Goal: Task Accomplishment & Management: Manage account settings

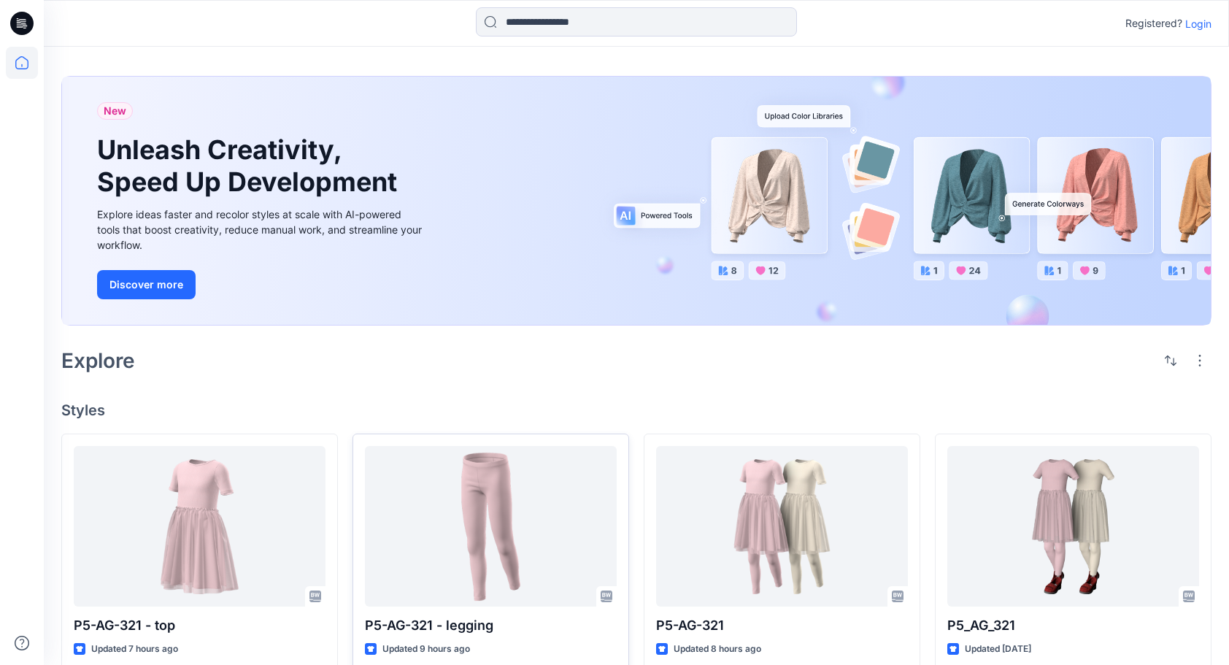
scroll to position [31, 0]
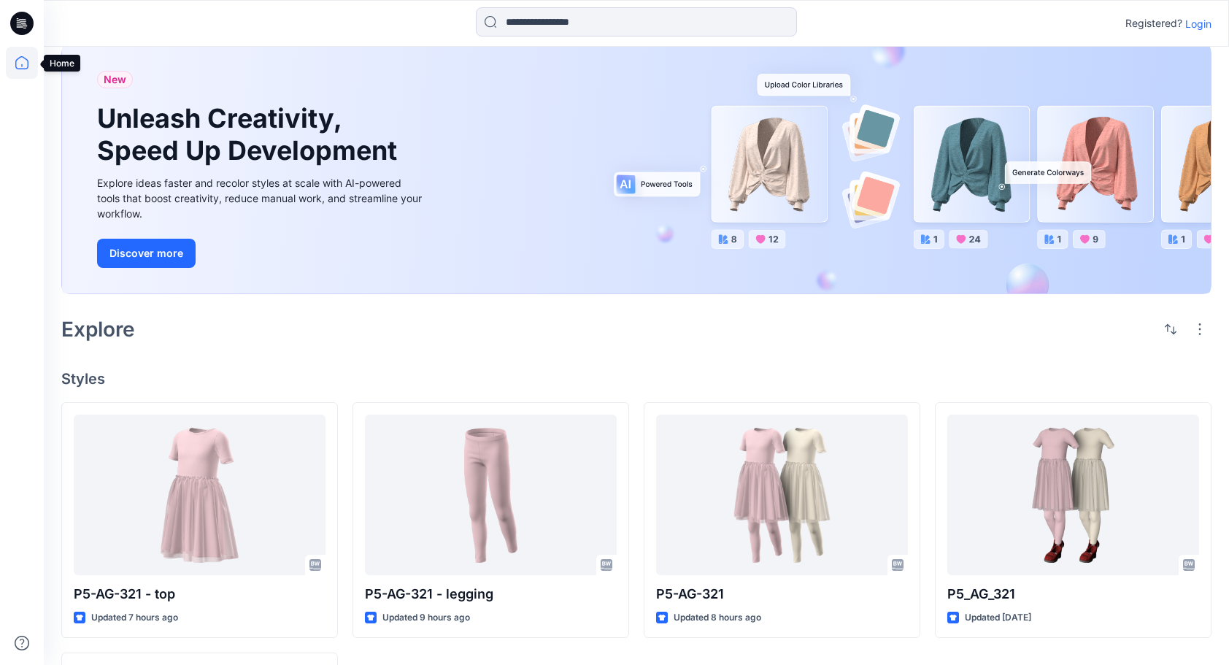
click at [20, 56] on icon at bounding box center [21, 62] width 13 height 13
click at [20, 69] on icon at bounding box center [21, 62] width 13 height 13
click at [29, 23] on icon at bounding box center [21, 23] width 23 height 23
click at [12, 66] on icon at bounding box center [22, 63] width 32 height 32
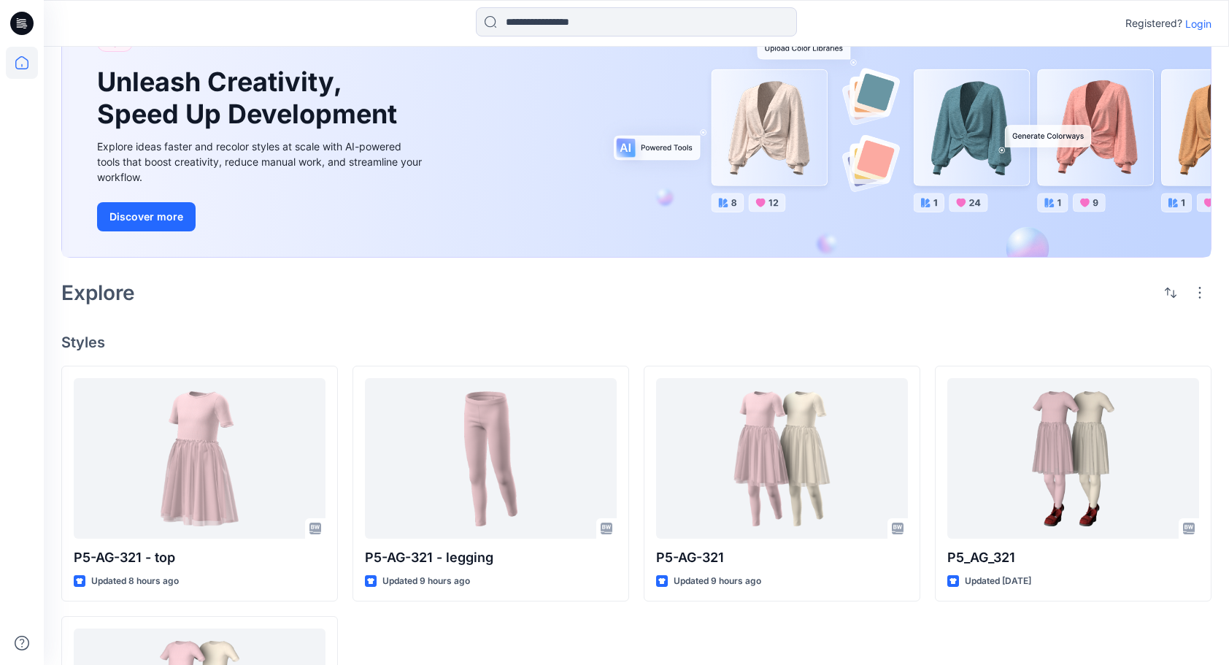
scroll to position [270, 0]
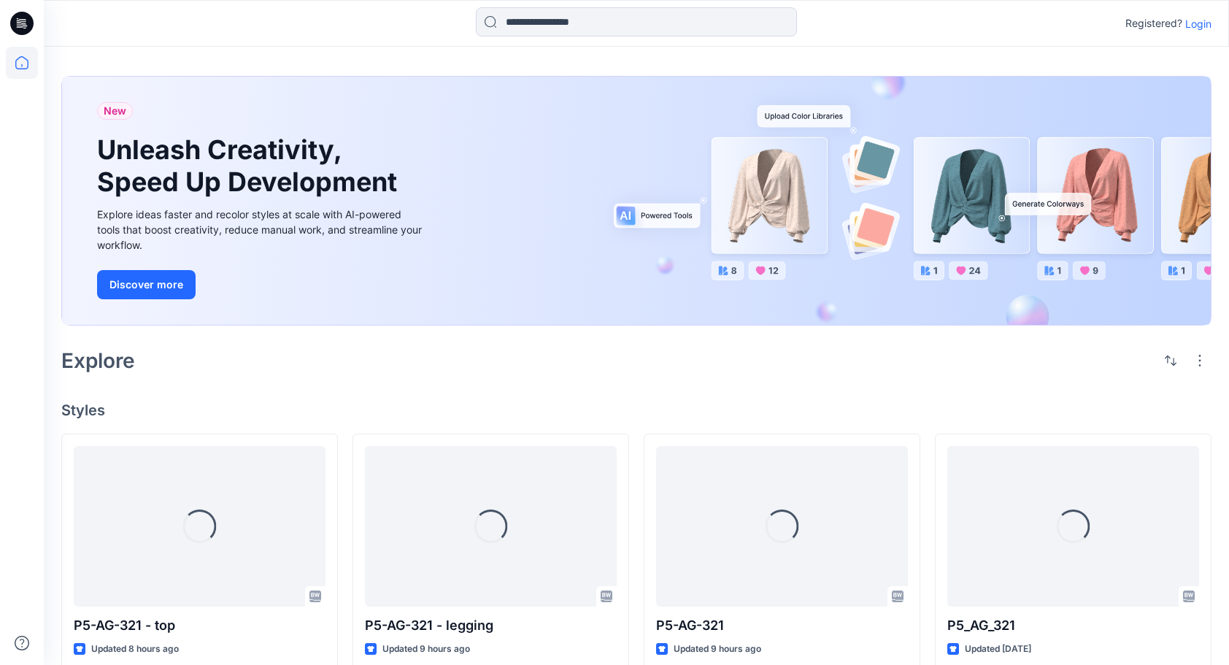
click at [1199, 25] on p "Login" at bounding box center [1198, 23] width 26 height 15
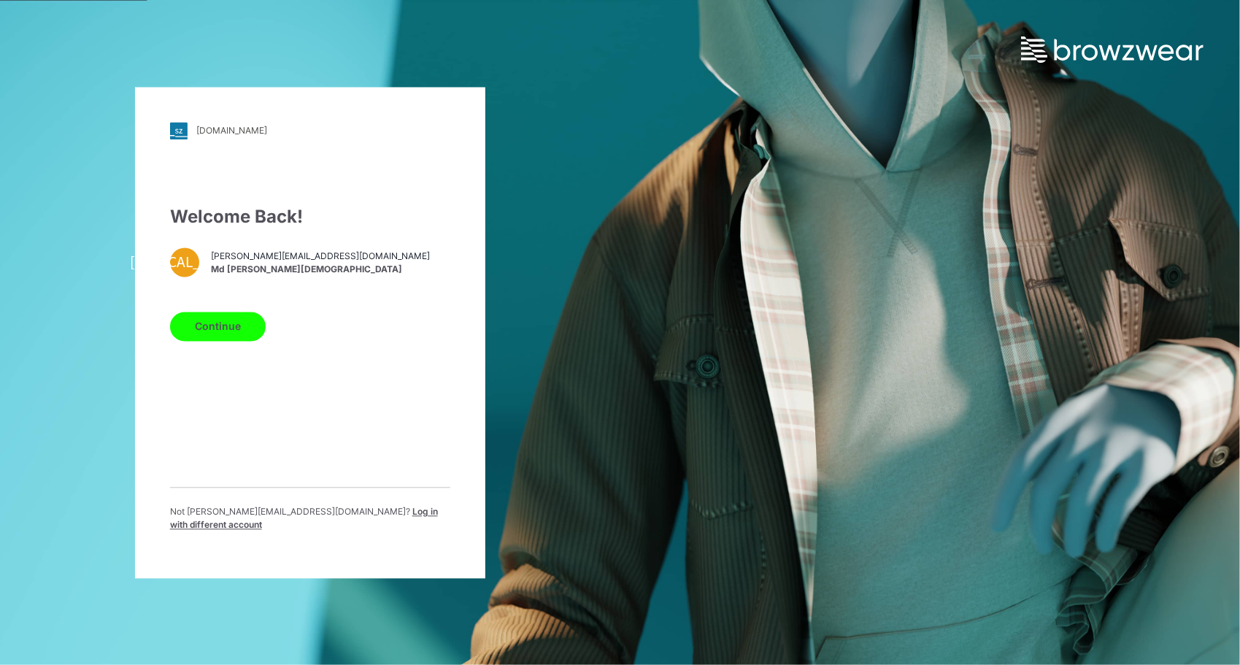
click at [213, 334] on button "Continue" at bounding box center [218, 326] width 96 height 29
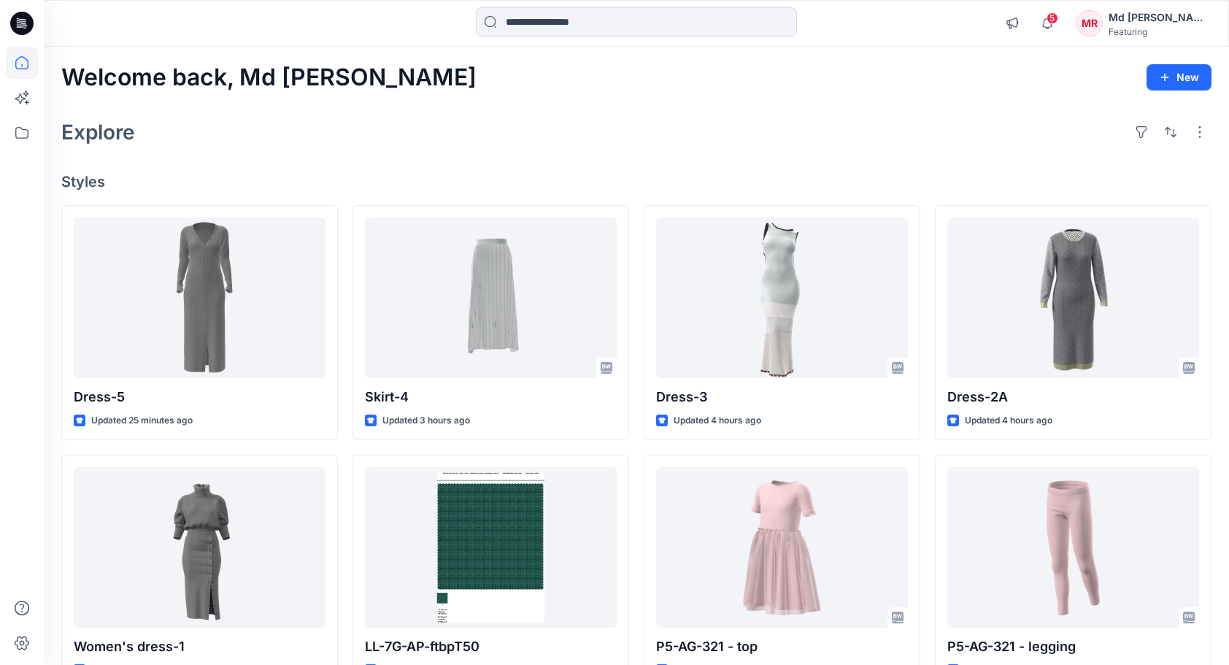
click at [734, 166] on div "Welcome back, Md Rabiul New Explore Styles Dress-5 Updated 25 minutes ago Women…" at bounding box center [636, 528] width 1185 height 963
click at [19, 134] on icon at bounding box center [22, 133] width 32 height 32
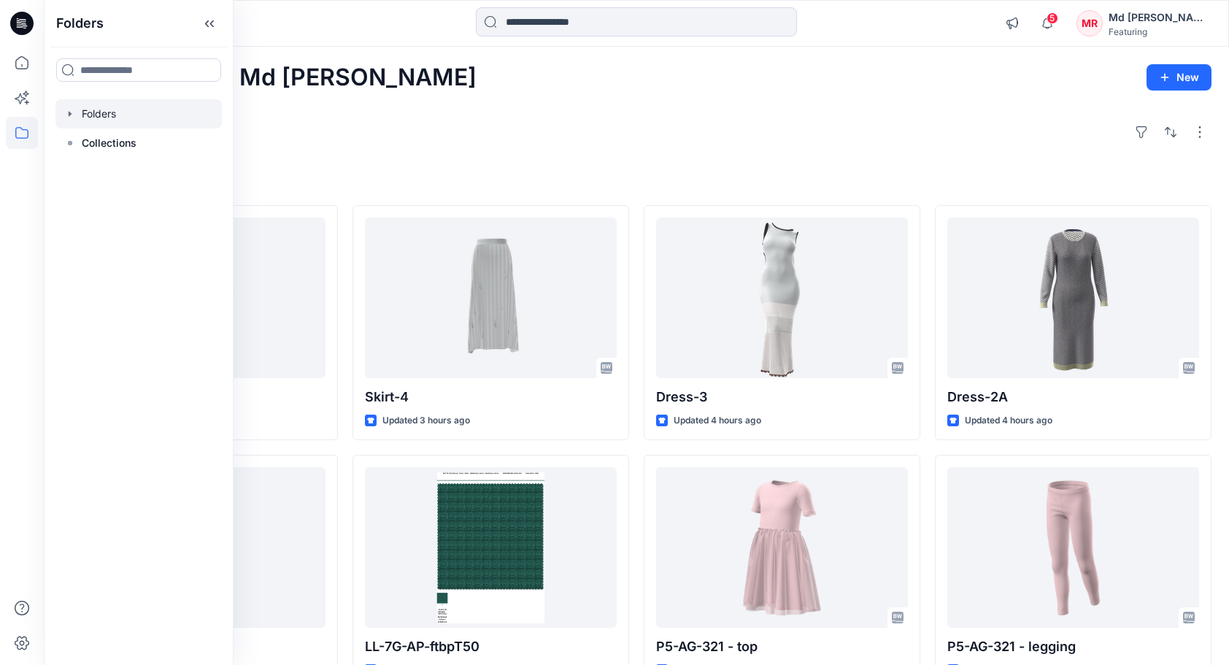
click at [107, 114] on div at bounding box center [138, 113] width 166 height 29
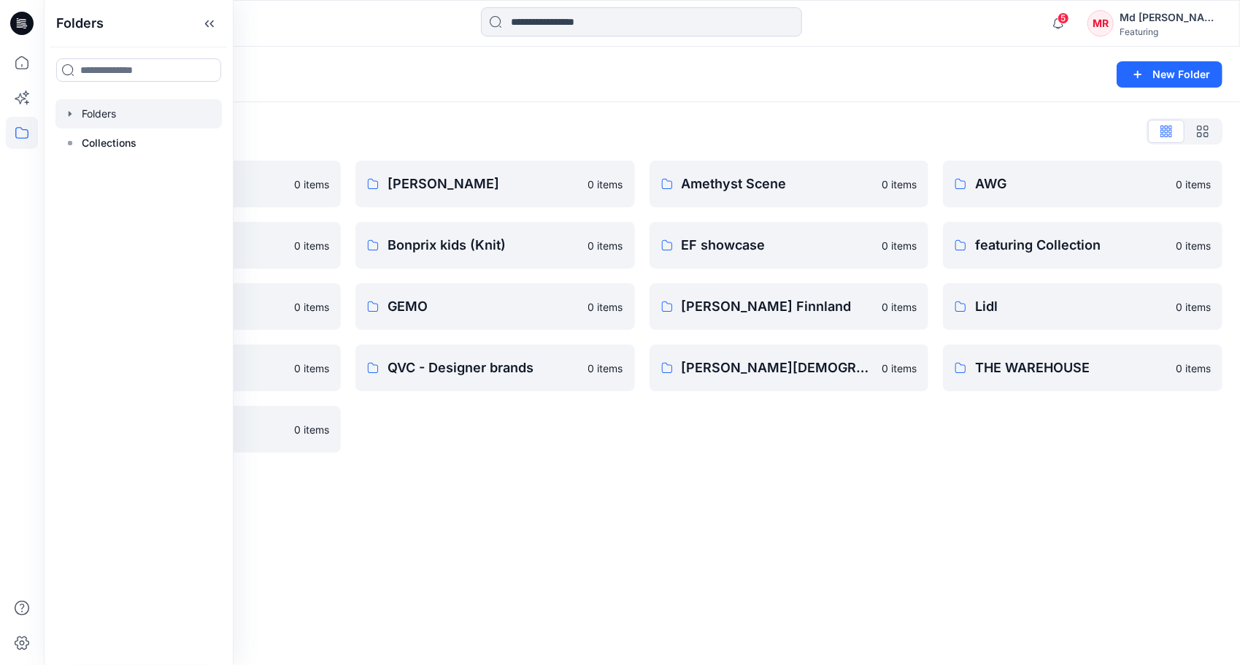
click at [450, 134] on div "Folders List" at bounding box center [641, 131] width 1161 height 23
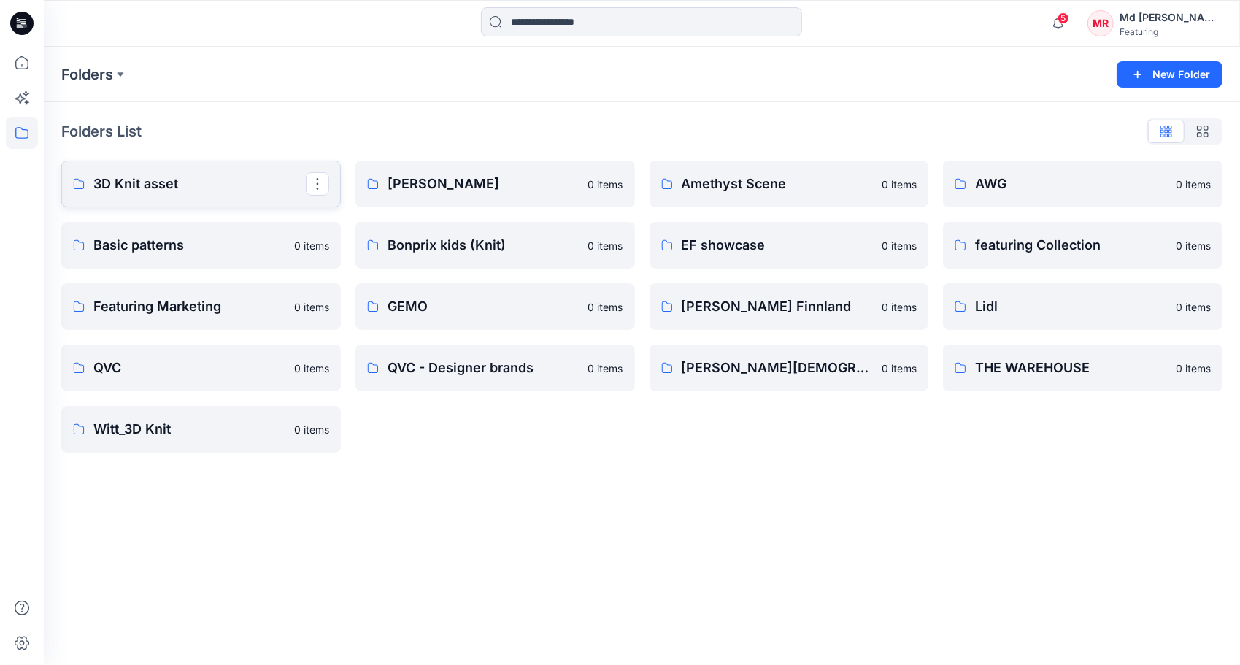
click at [169, 184] on p "3D Knit asset" at bounding box center [199, 184] width 212 height 20
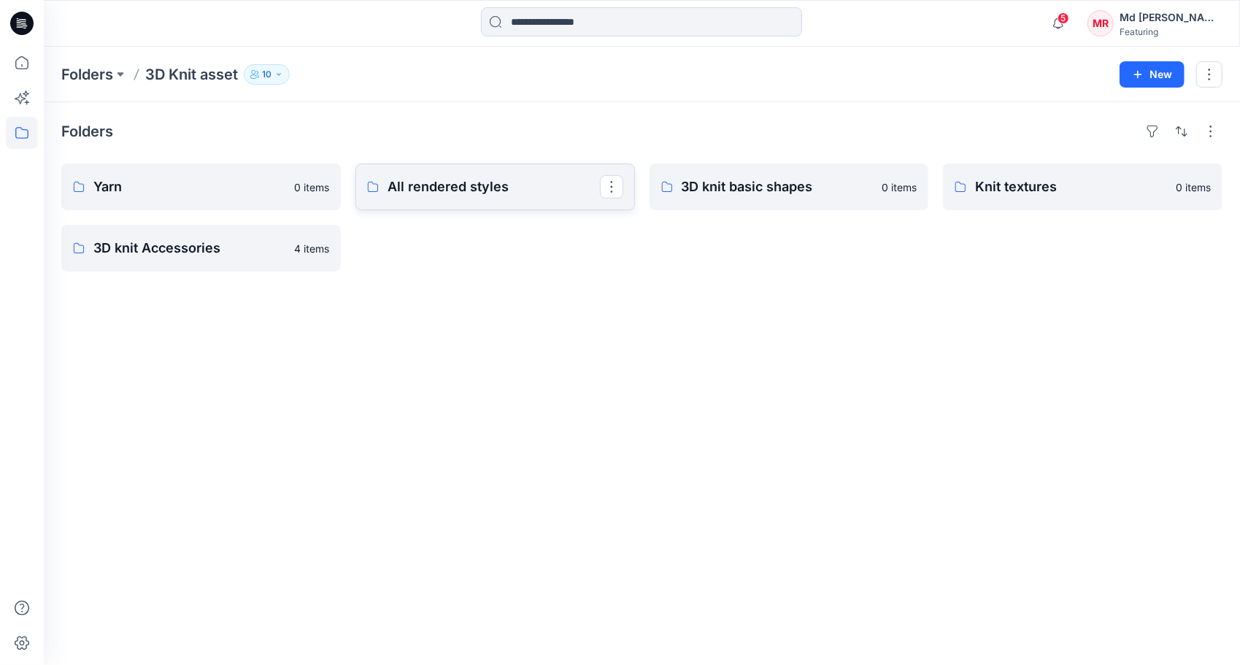
click at [467, 191] on p "All rendered styles" at bounding box center [494, 187] width 212 height 20
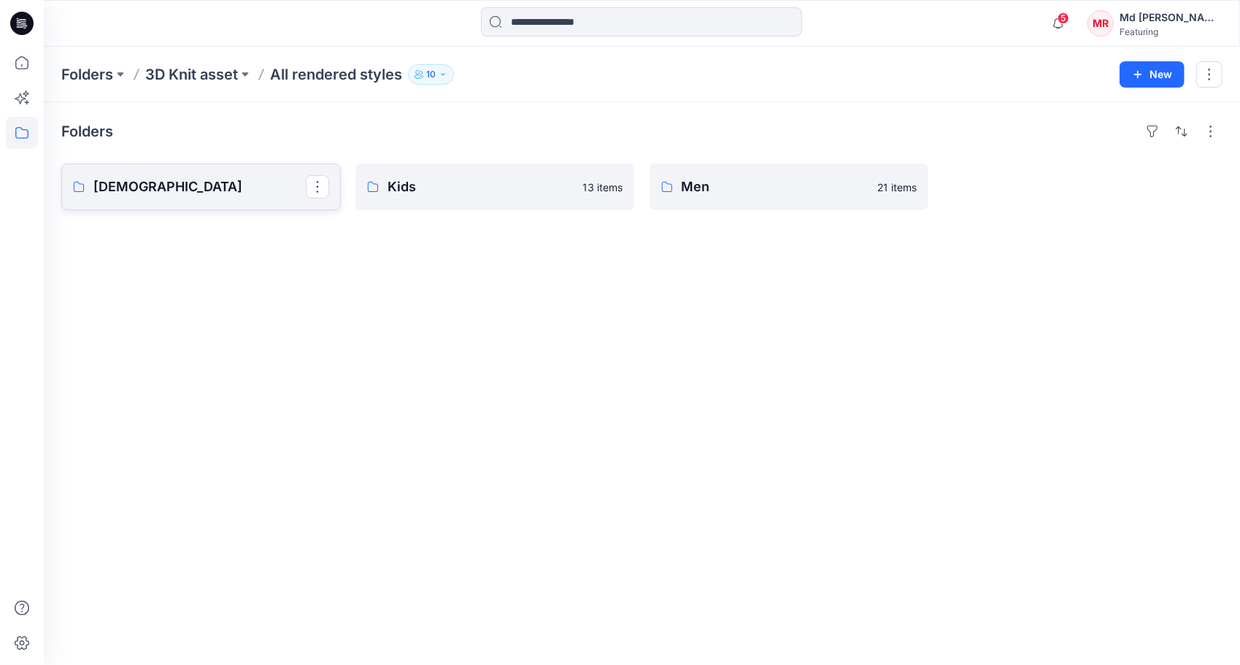
click at [145, 193] on p "Ladies" at bounding box center [199, 187] width 212 height 20
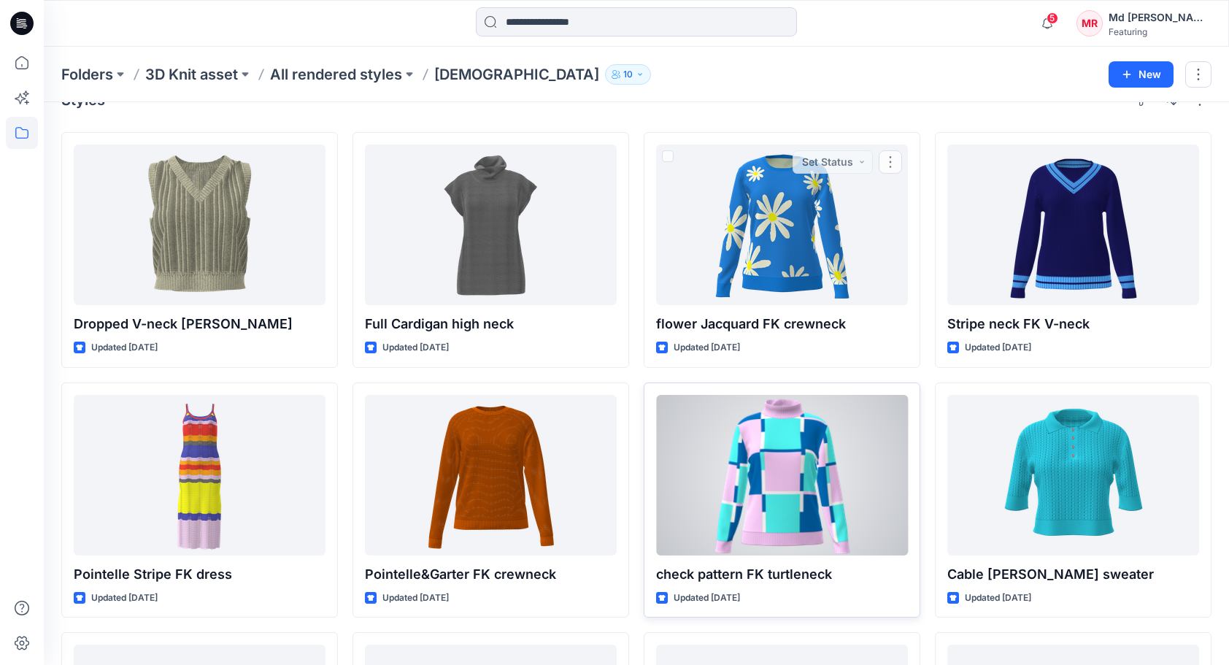
scroll to position [301, 0]
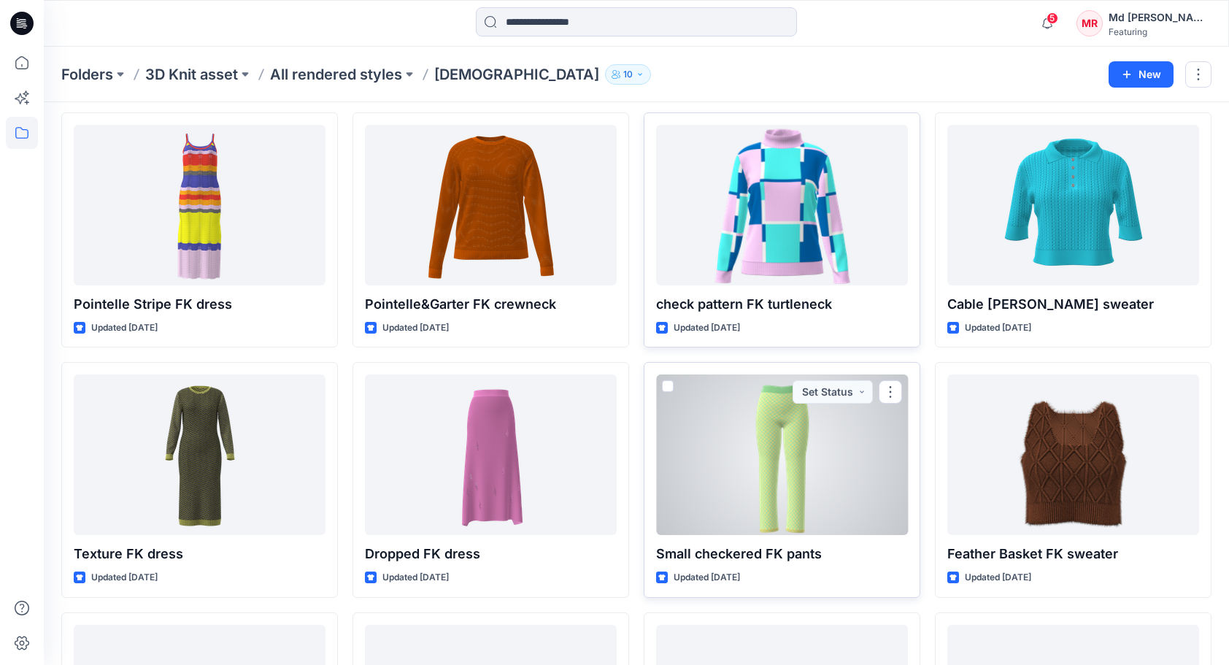
click at [832, 442] on div at bounding box center [782, 454] width 252 height 161
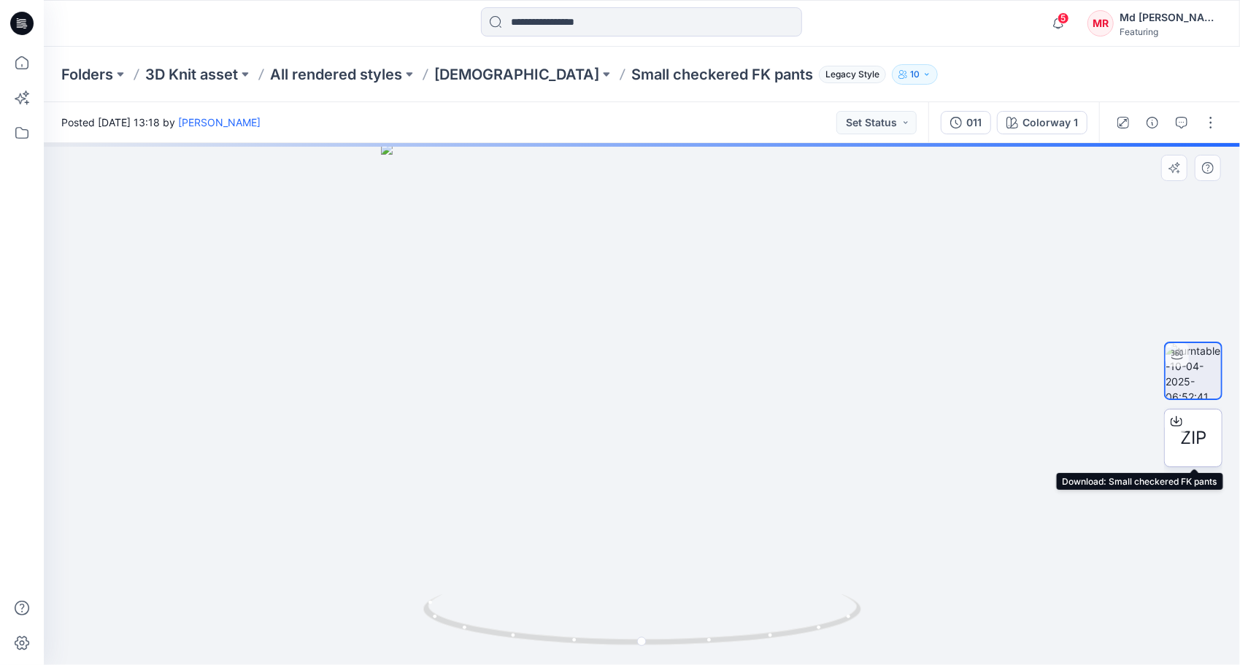
click at [1173, 415] on icon at bounding box center [1177, 421] width 12 height 12
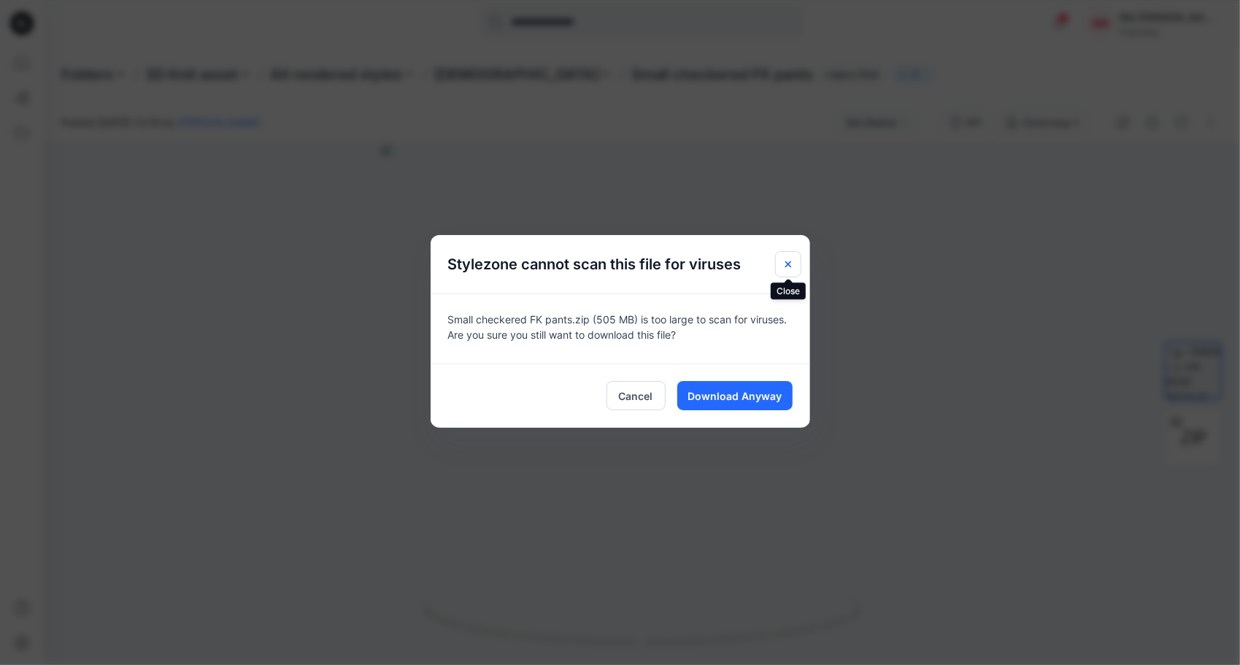
click at [790, 256] on button "Close" at bounding box center [788, 264] width 26 height 26
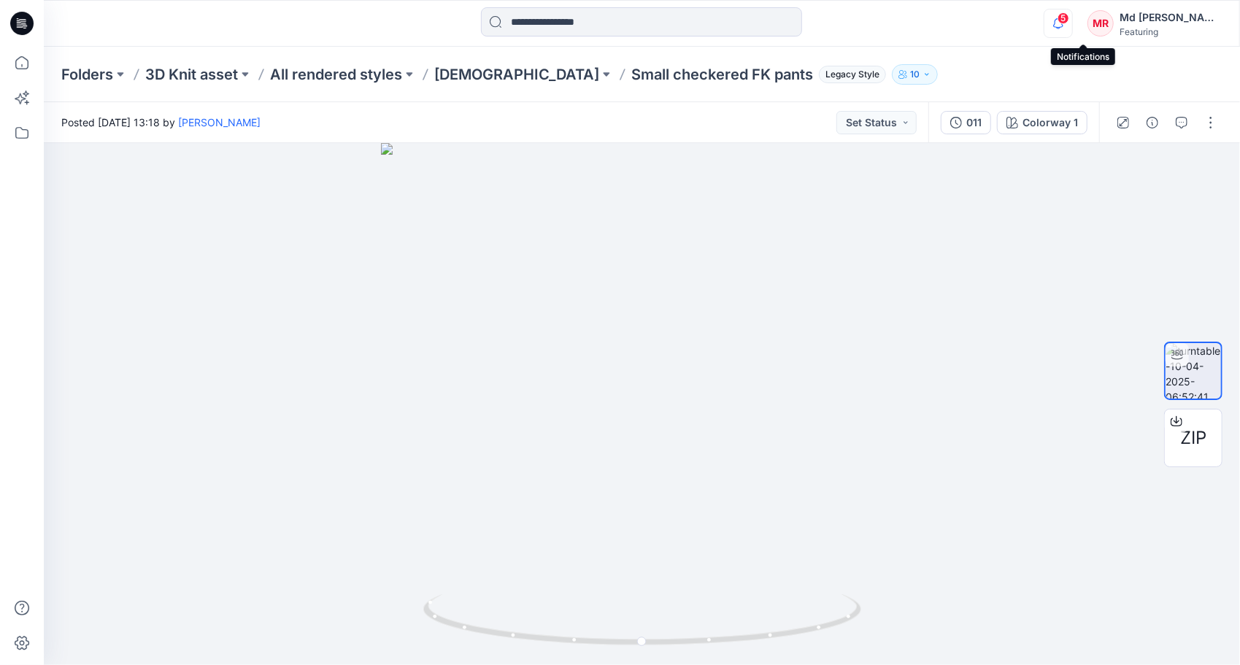
click at [1072, 27] on icon "button" at bounding box center [1058, 23] width 28 height 29
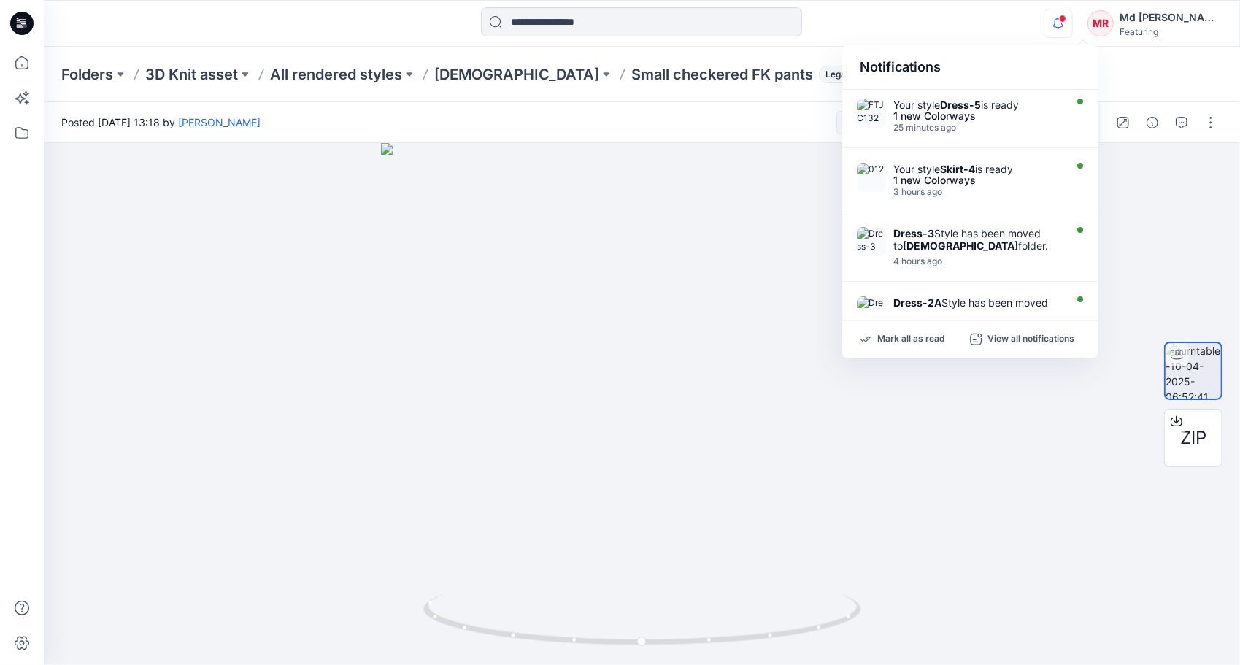
click at [1072, 27] on icon "button" at bounding box center [1058, 23] width 28 height 29
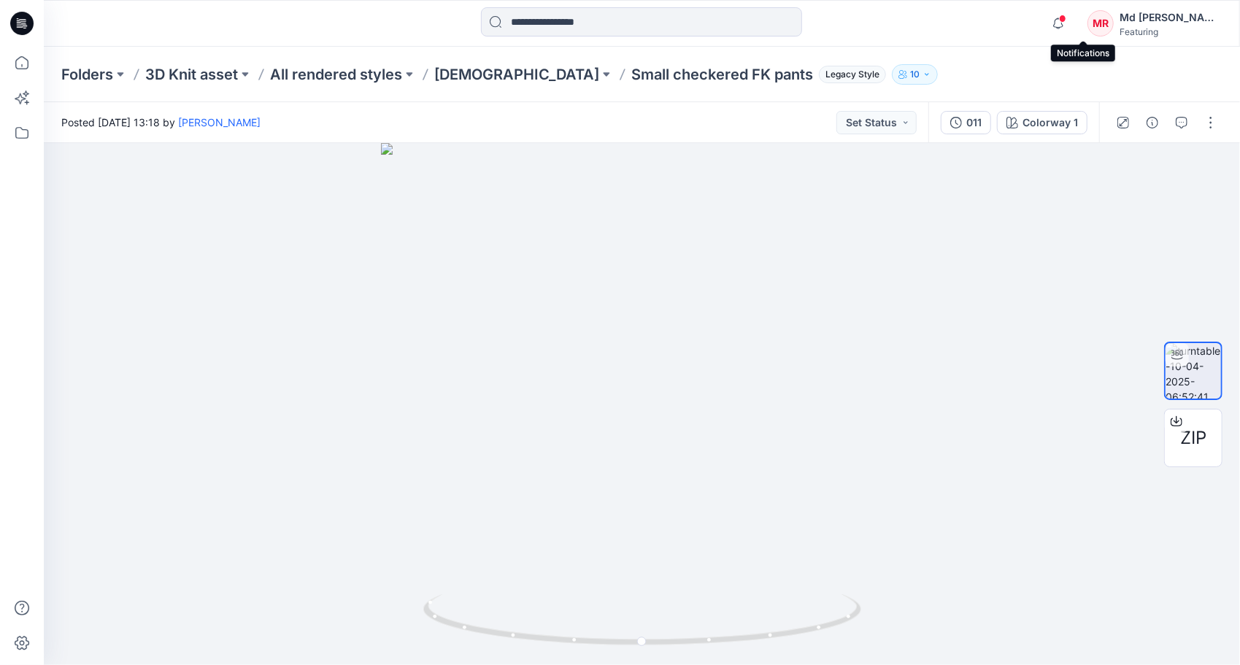
click at [876, 20] on div at bounding box center [642, 23] width 598 height 32
click at [1178, 421] on icon at bounding box center [1177, 421] width 12 height 12
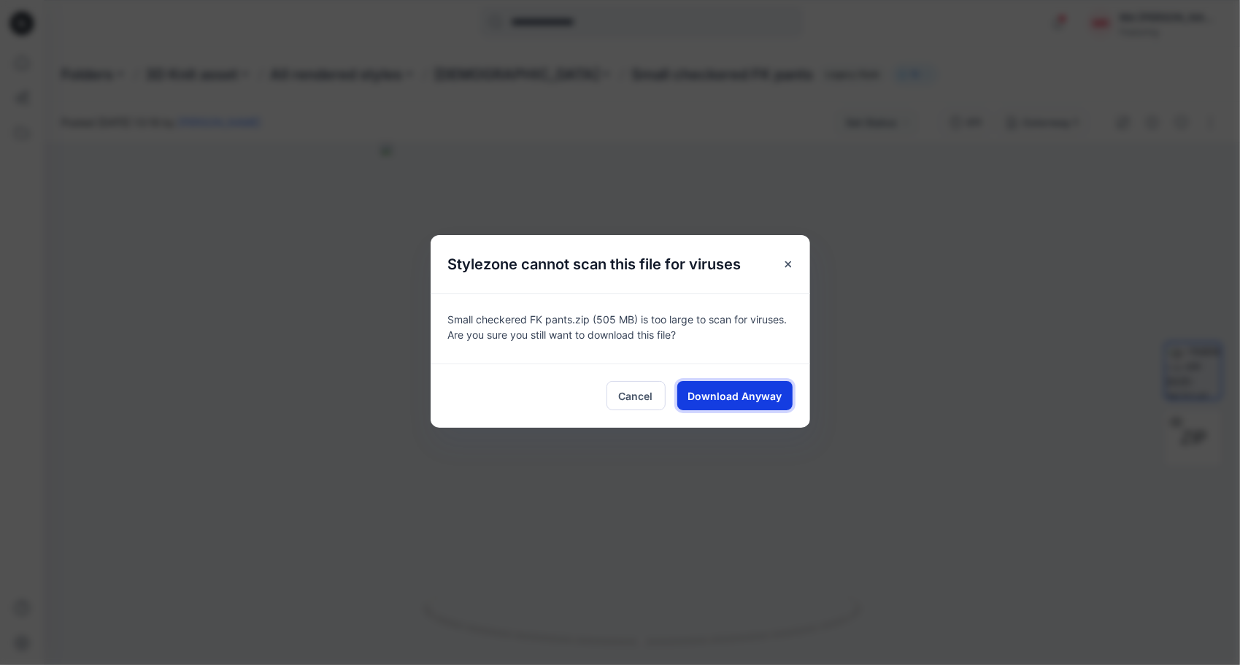
click at [739, 392] on span "Download Anyway" at bounding box center [734, 395] width 94 height 15
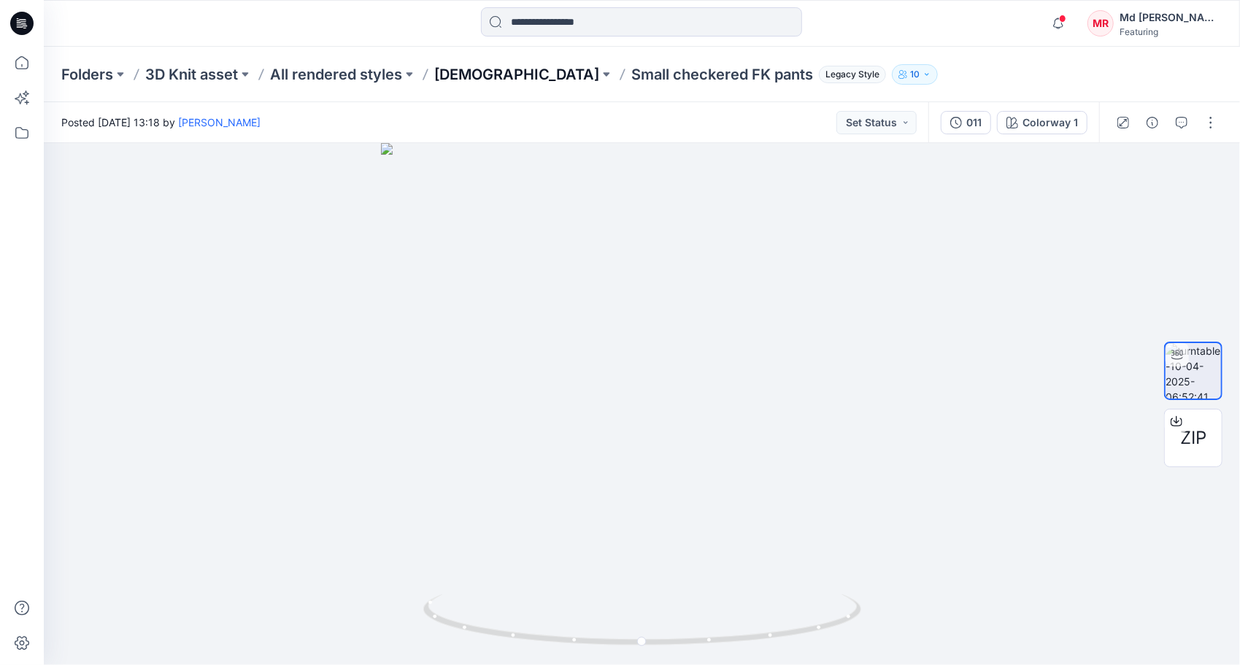
click at [460, 74] on p "Ladies" at bounding box center [516, 74] width 165 height 20
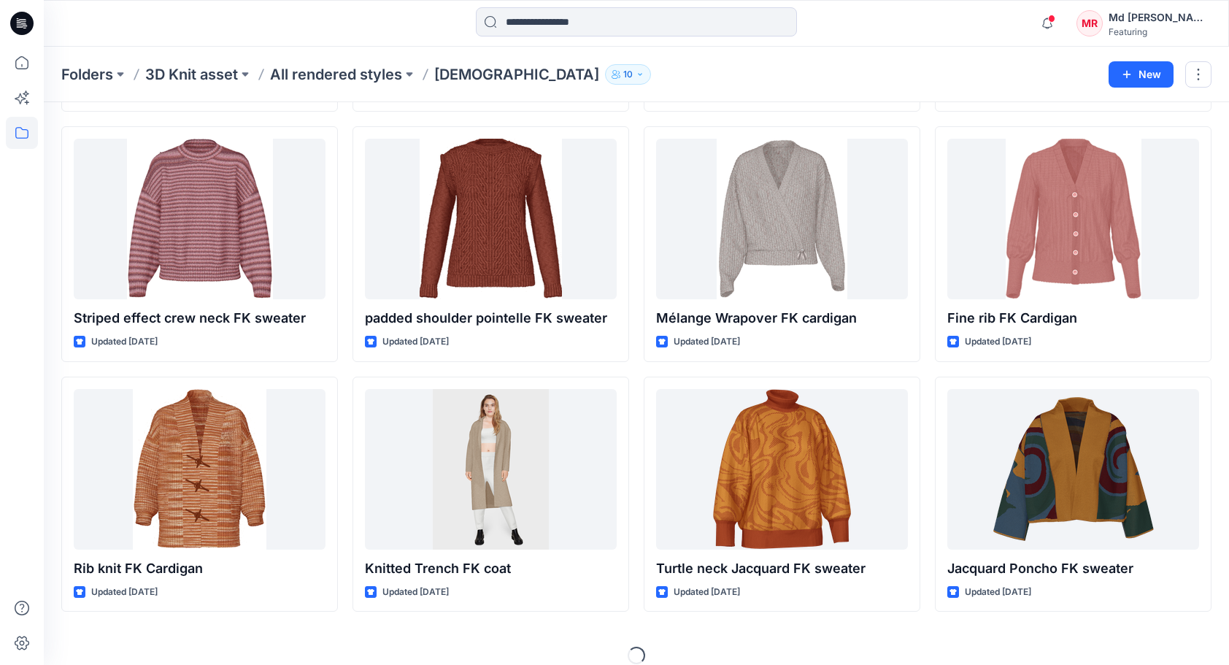
scroll to position [5541, 0]
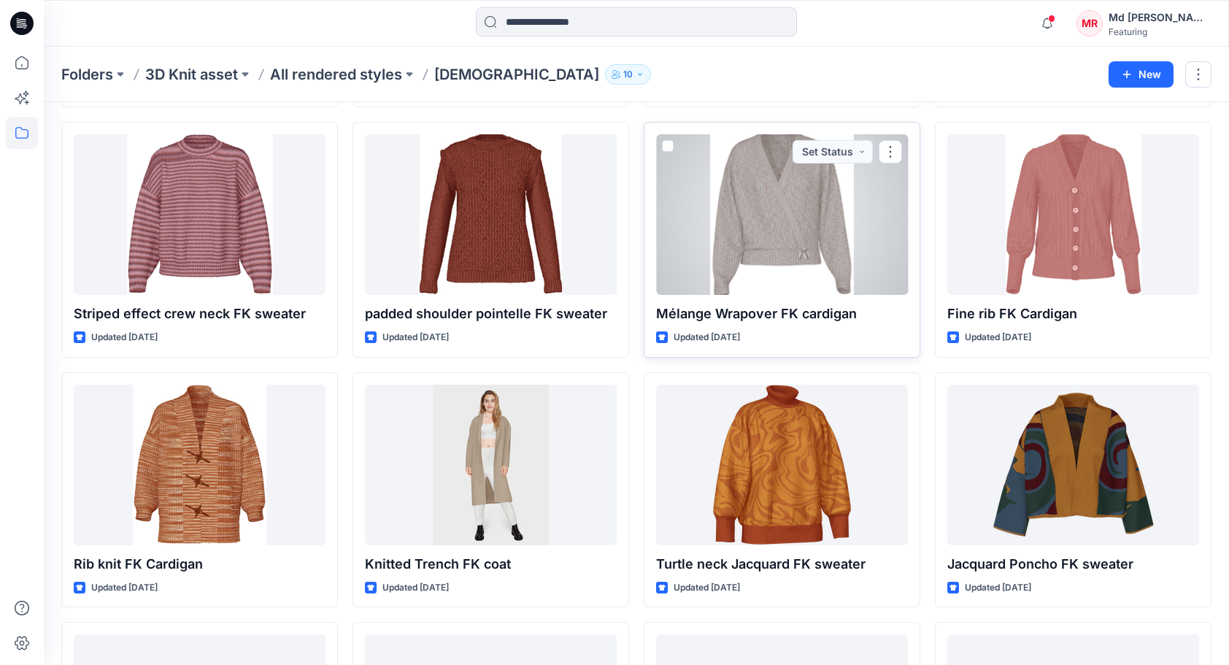
click at [788, 223] on div at bounding box center [782, 214] width 252 height 161
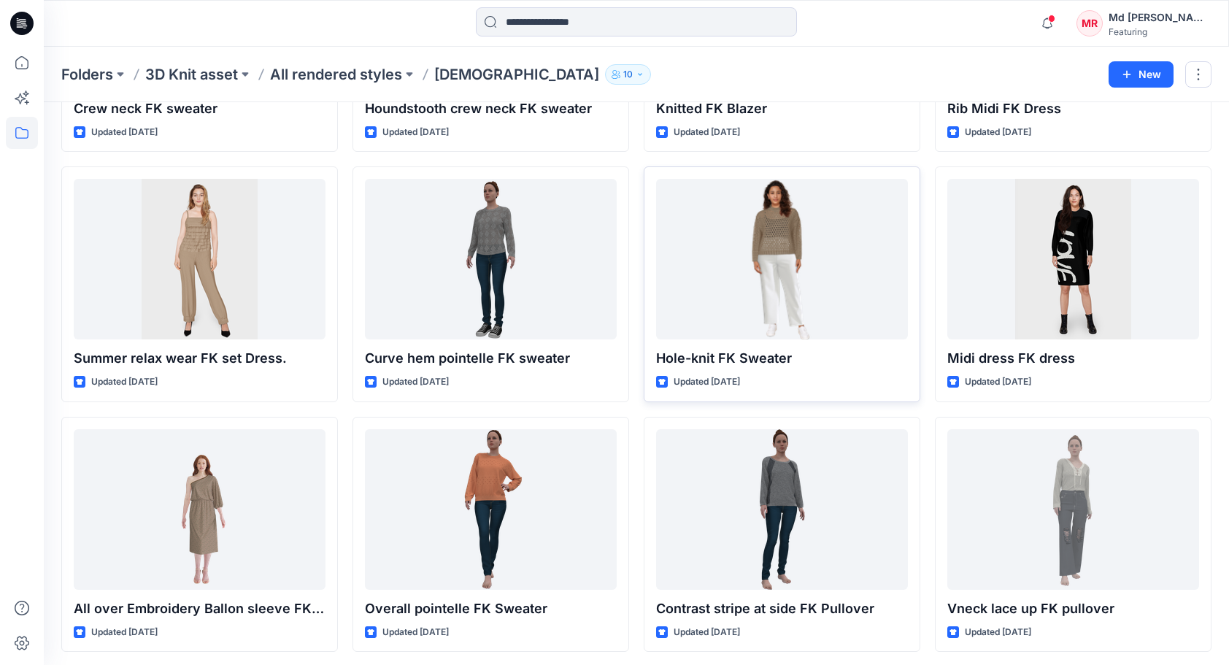
scroll to position [6508, 0]
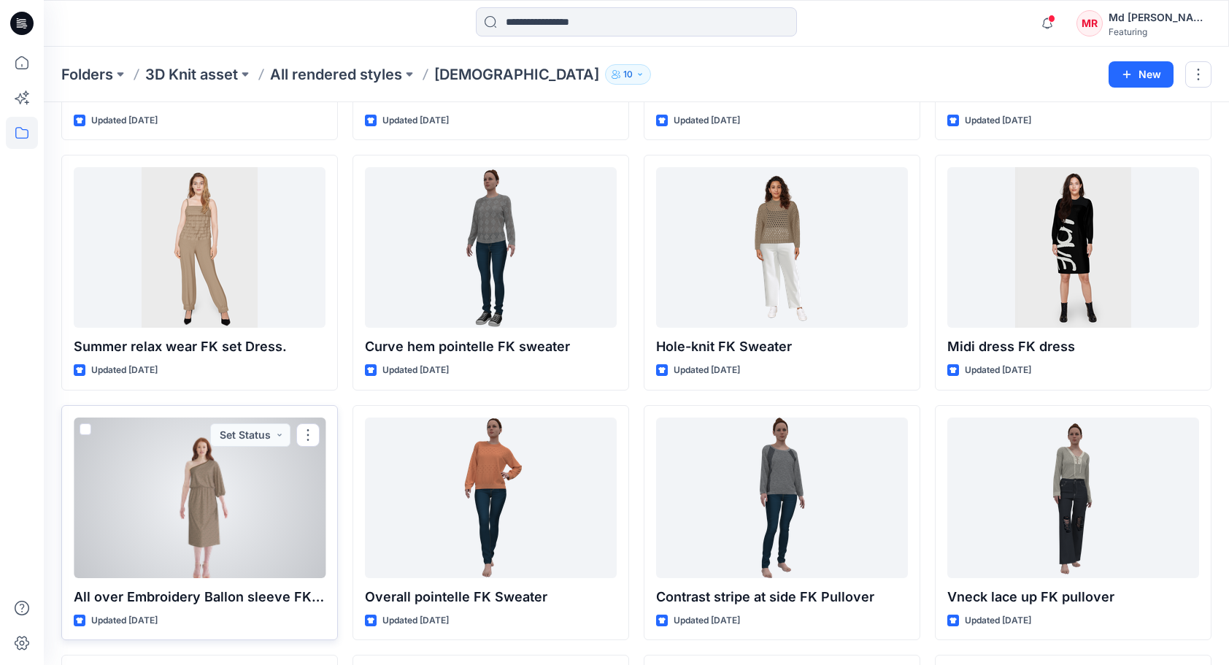
click at [217, 487] on div at bounding box center [200, 497] width 252 height 161
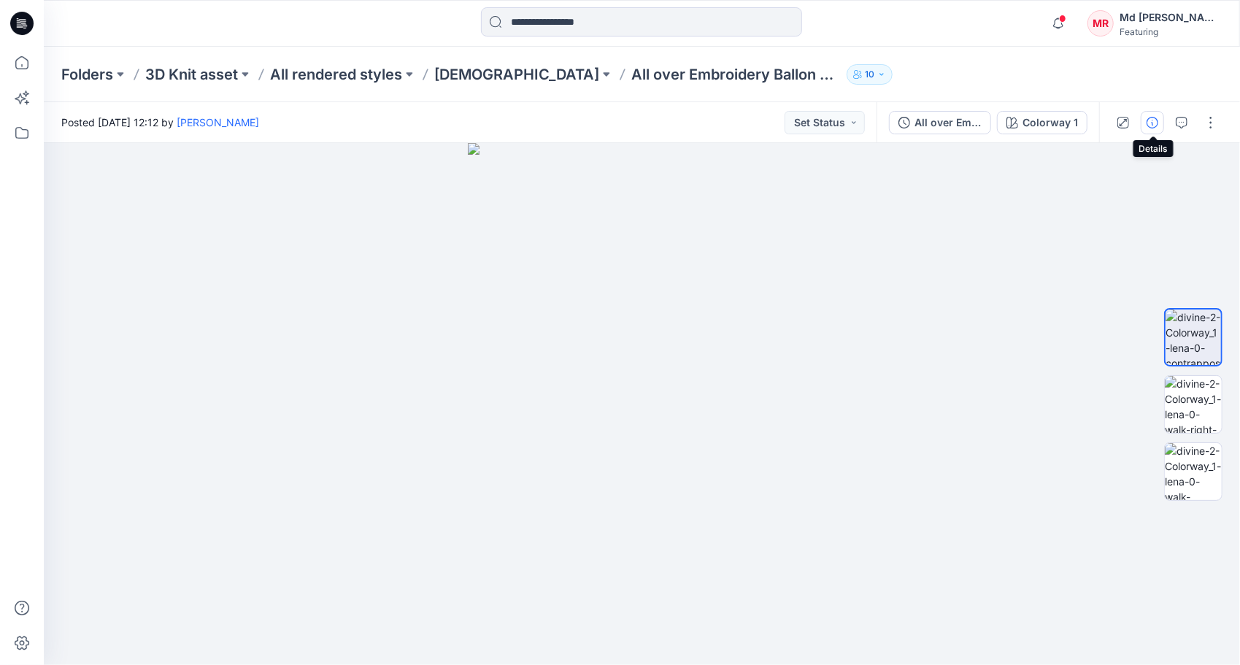
click at [1157, 121] on icon "button" at bounding box center [1152, 123] width 12 height 12
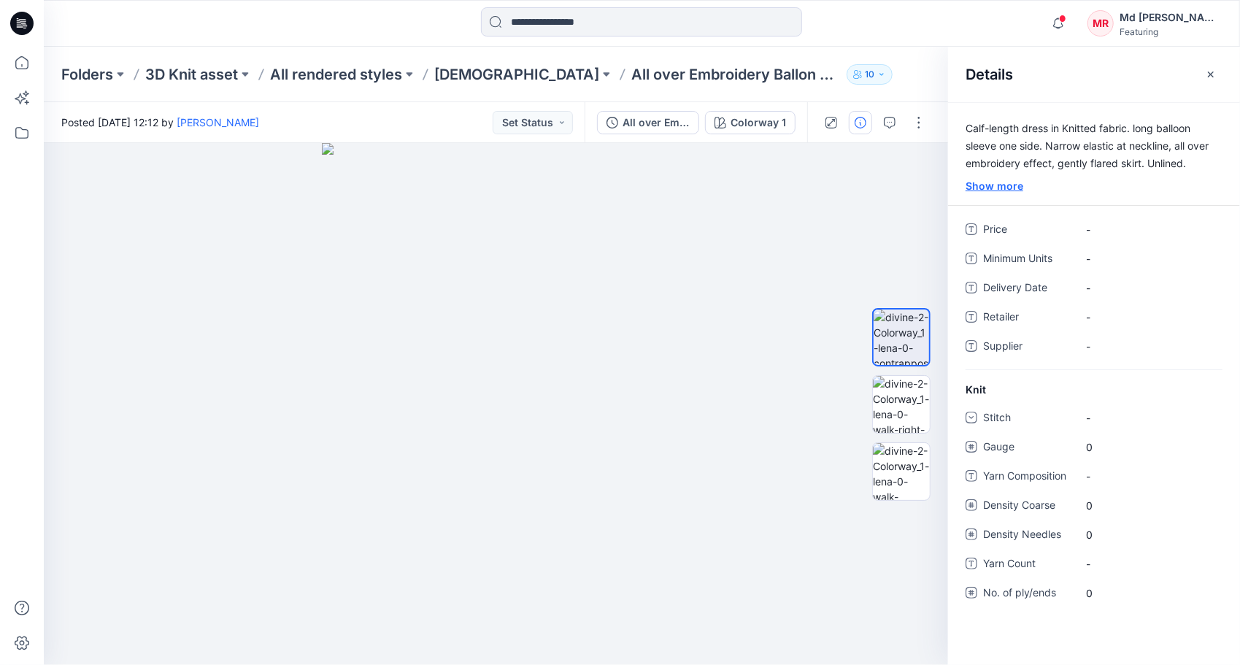
click at [987, 189] on div "Show more" at bounding box center [1094, 185] width 292 height 15
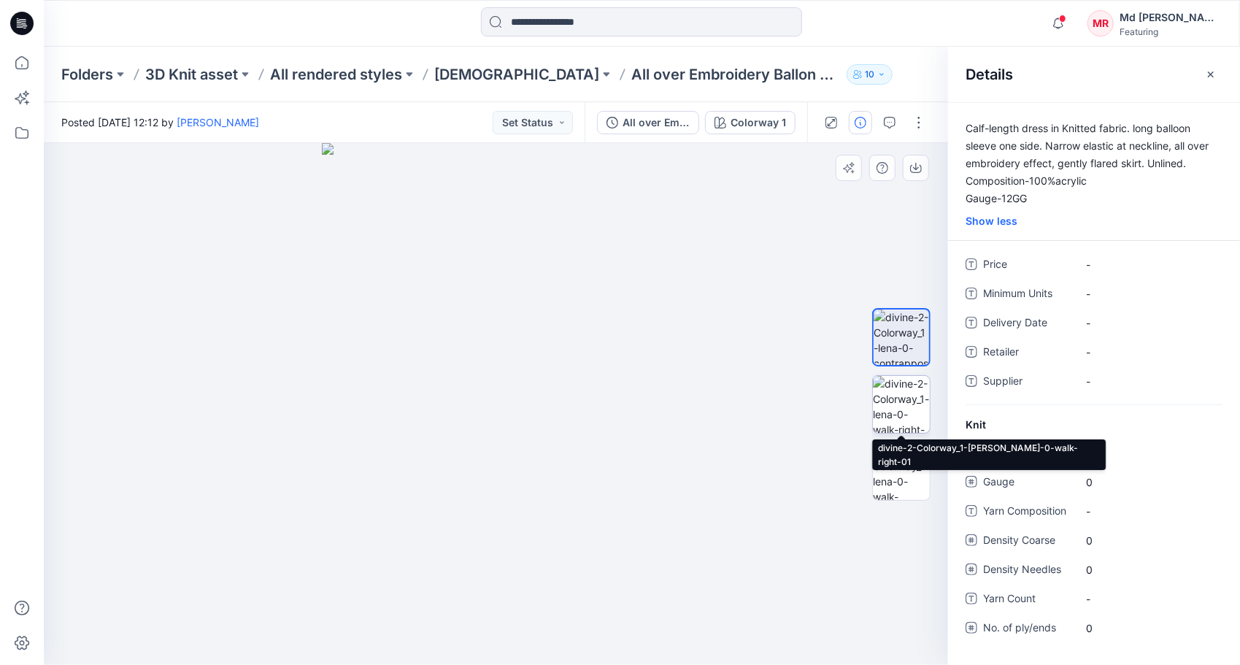
click at [922, 407] on img at bounding box center [901, 404] width 57 height 57
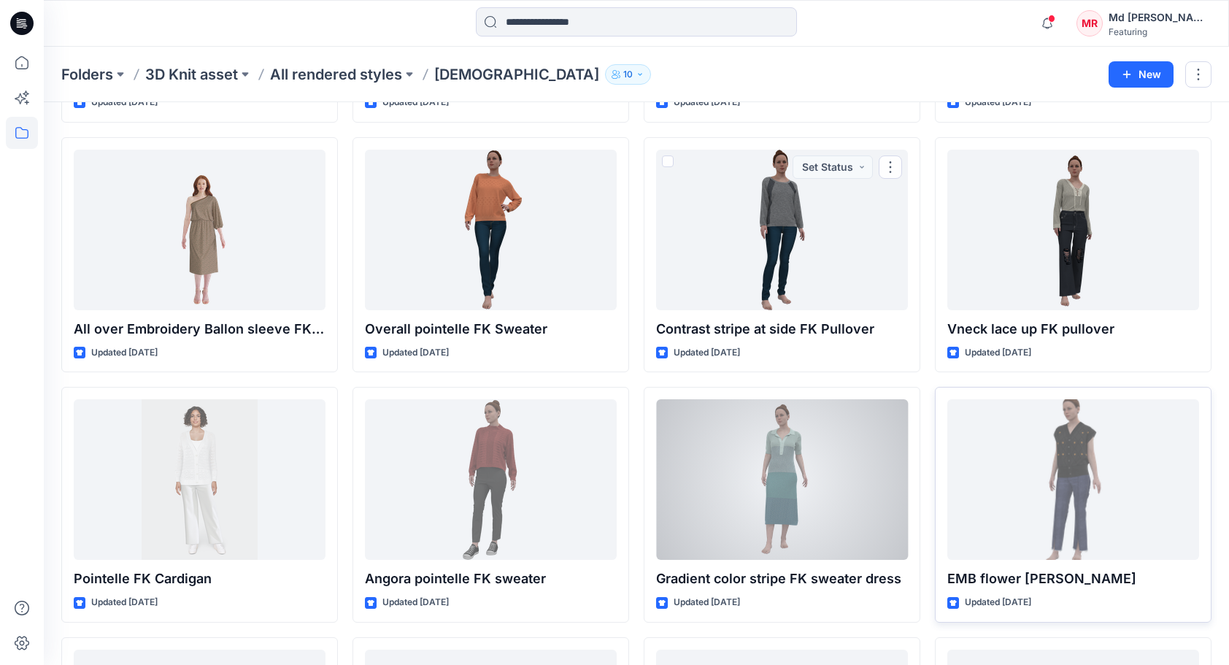
scroll to position [6800, 0]
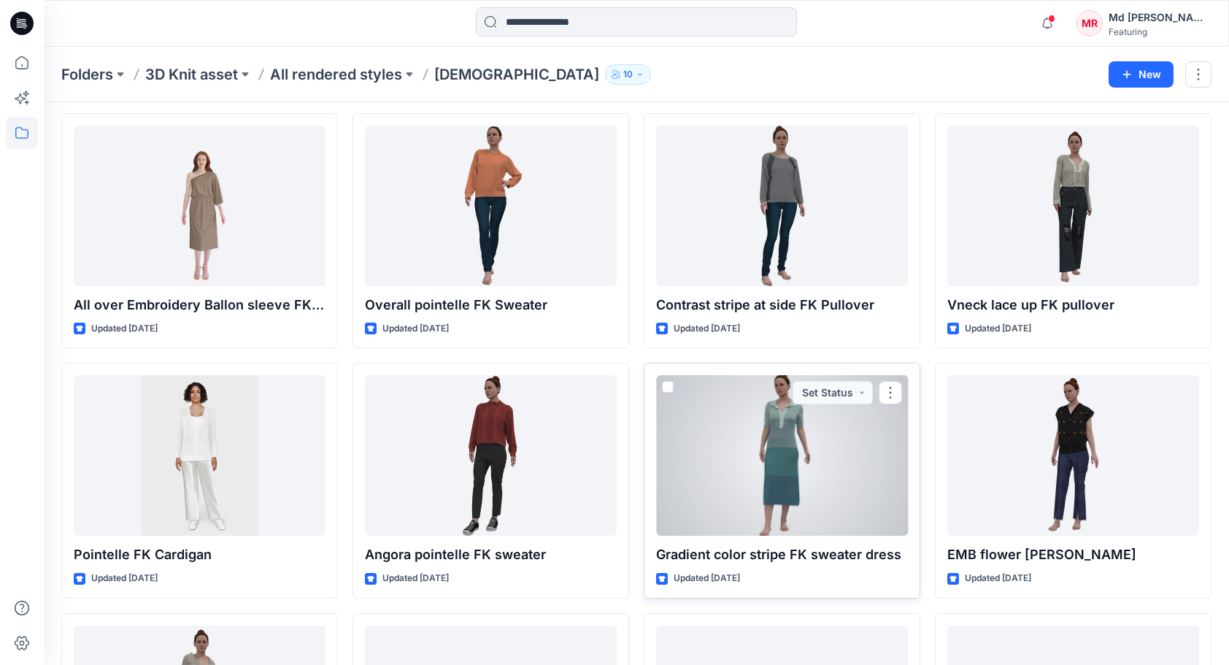
click at [825, 452] on div at bounding box center [782, 455] width 252 height 161
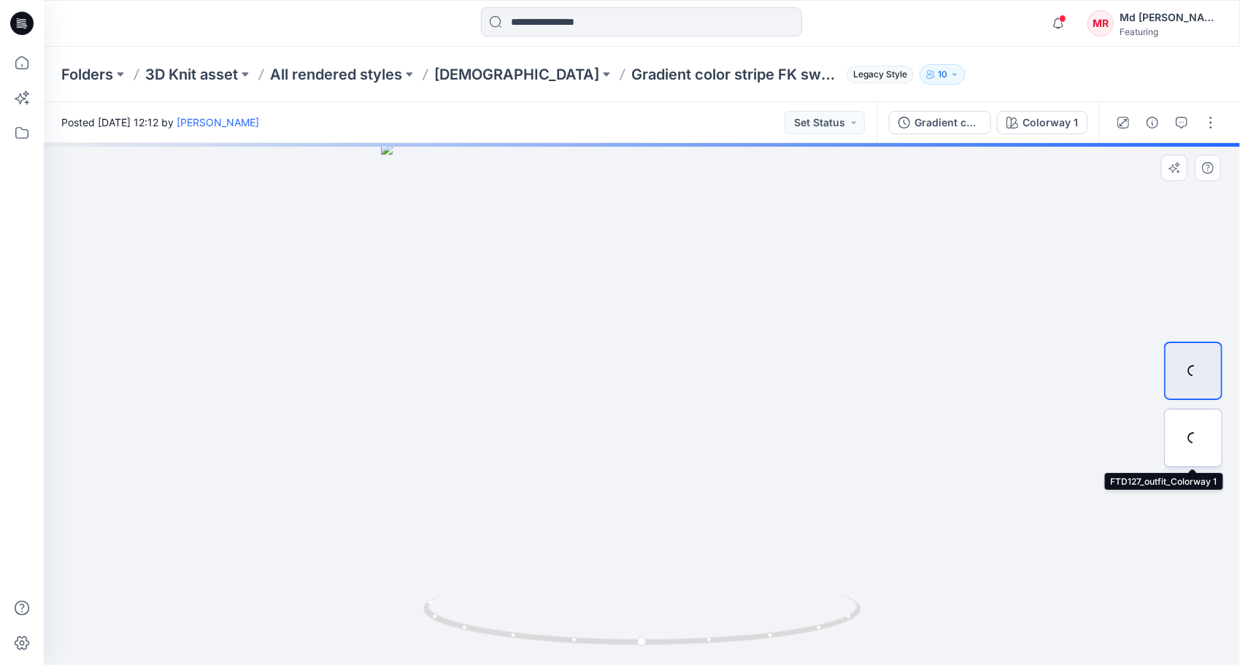
click at [1201, 431] on div at bounding box center [1193, 438] width 58 height 58
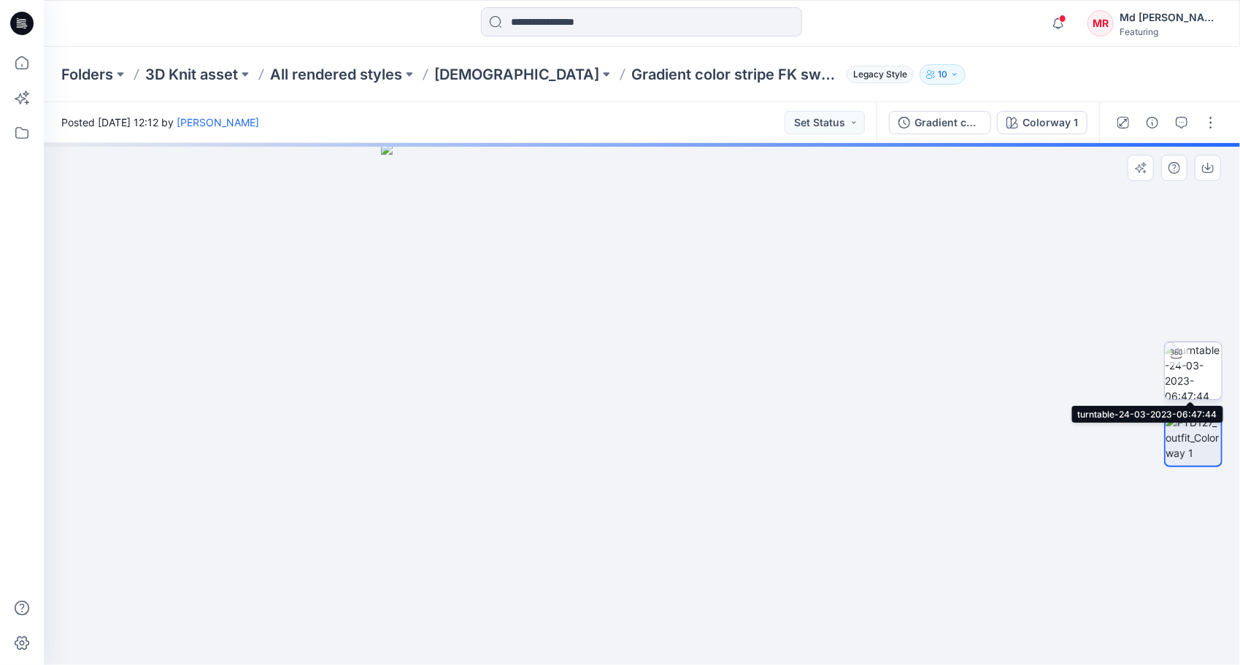
click at [1192, 358] on img at bounding box center [1193, 370] width 57 height 57
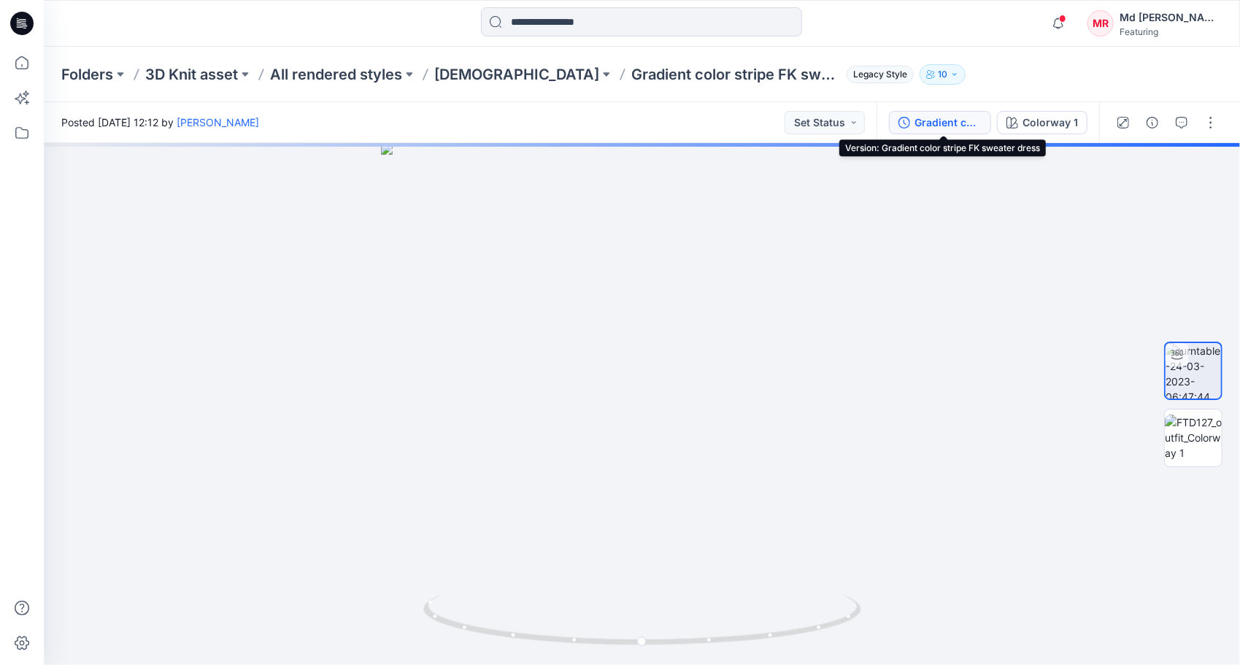
click at [938, 120] on div "Gradient color stripe FK sweater dress" at bounding box center [947, 123] width 67 height 16
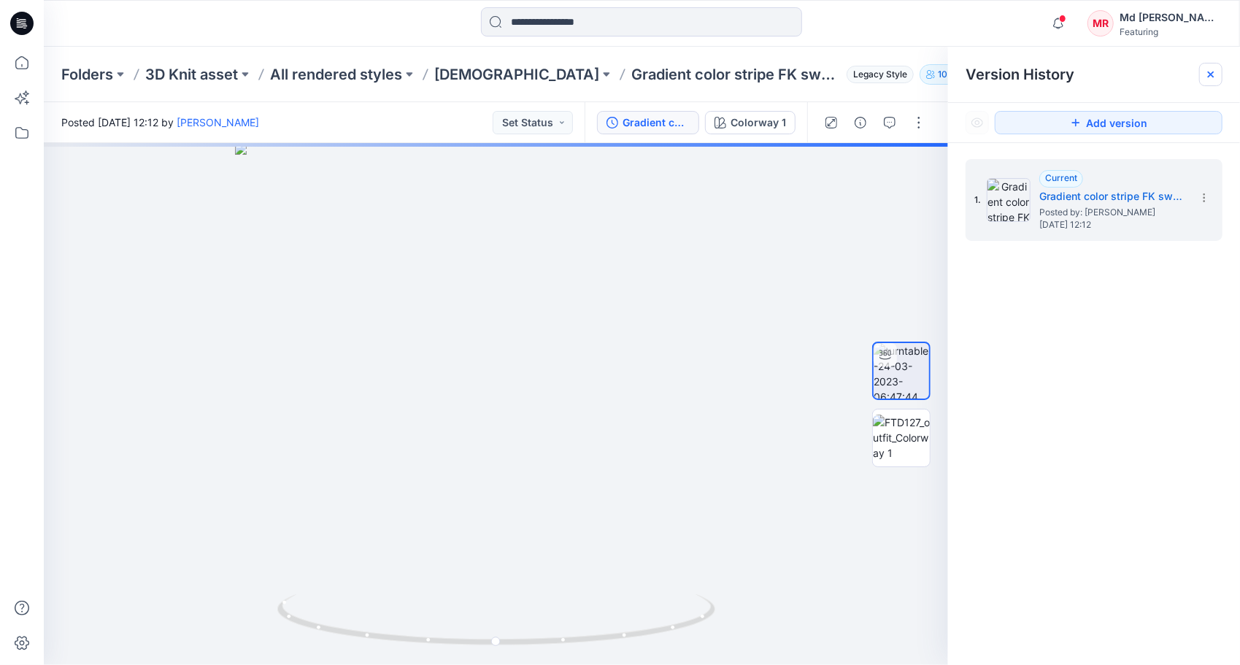
click at [1217, 73] on div at bounding box center [1210, 74] width 23 height 23
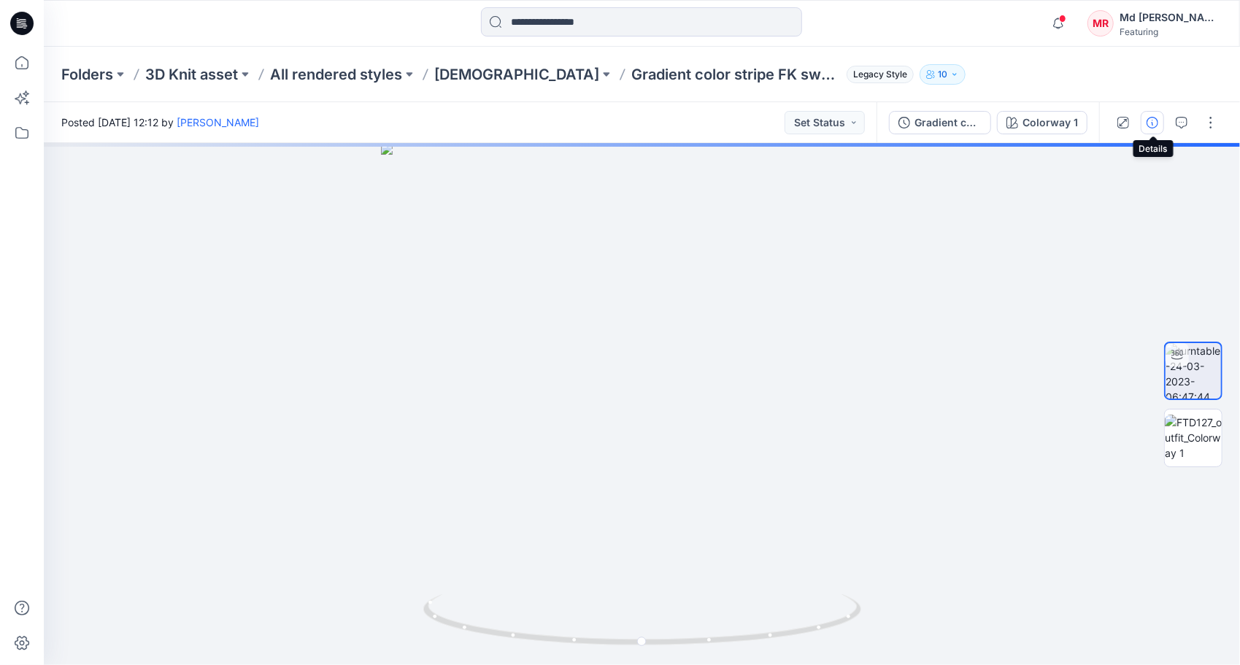
click at [1154, 120] on icon "button" at bounding box center [1152, 123] width 12 height 12
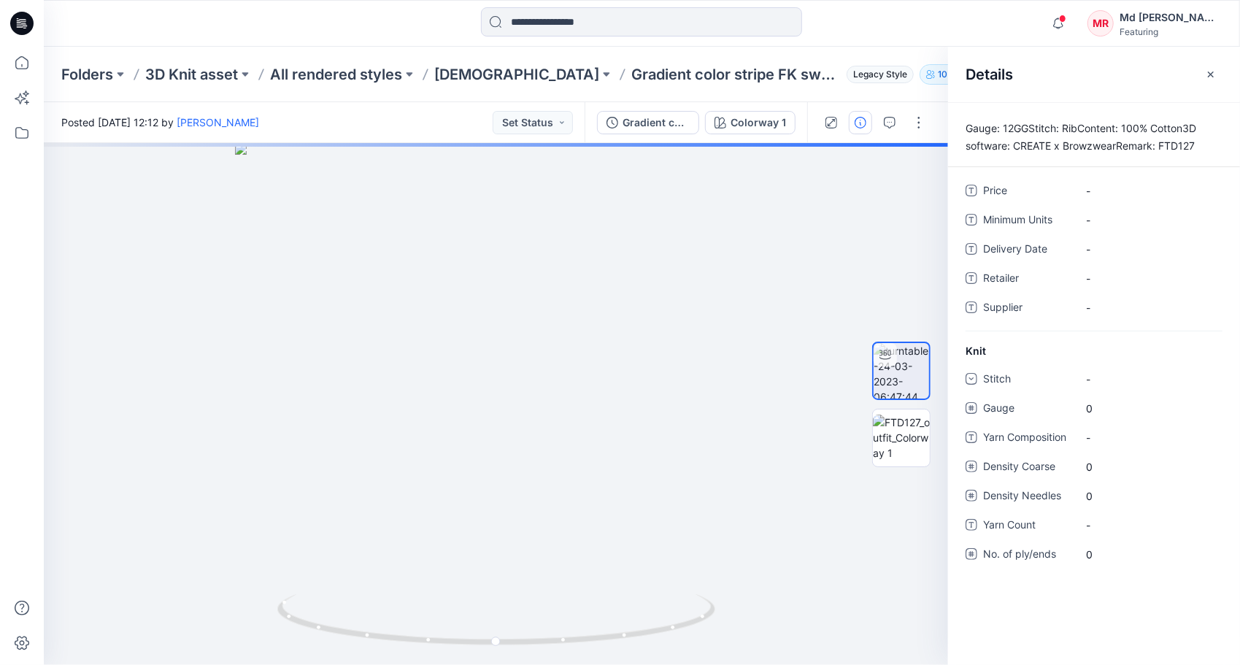
click at [1087, 146] on p "Gauge: 12GGStitch: RibContent: 100% Cotton3D software: CREATE x BrowzwearRemark…" at bounding box center [1094, 137] width 292 height 35
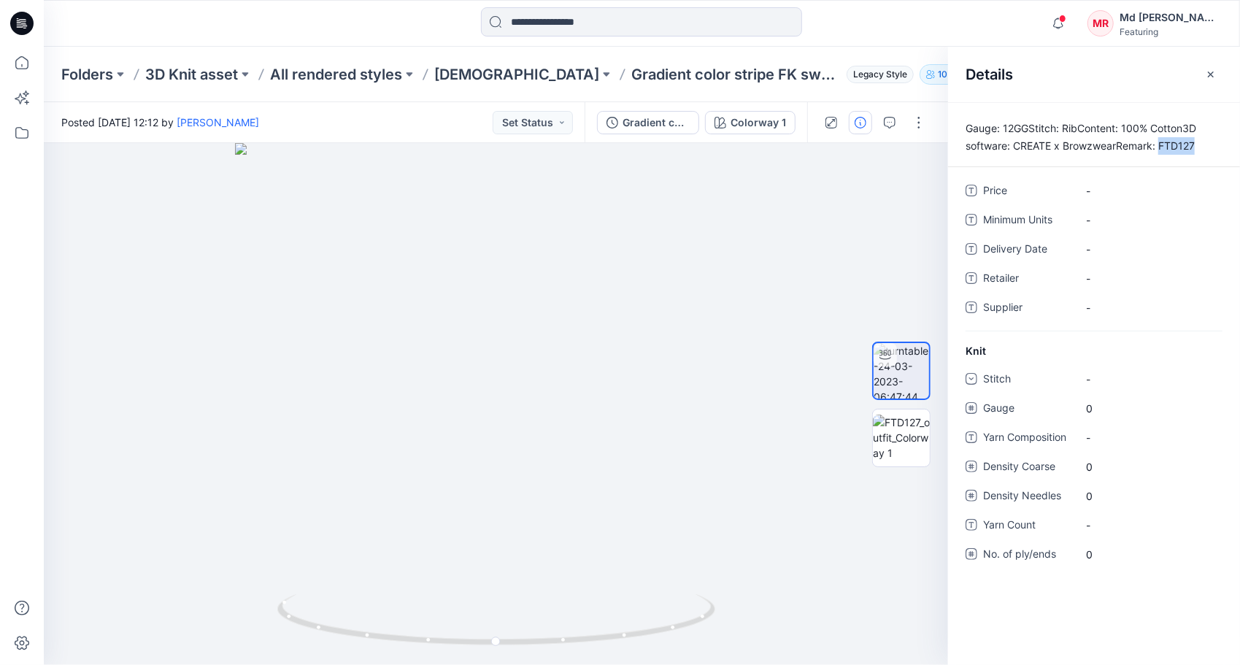
drag, startPoint x: 1162, startPoint y: 143, endPoint x: 1207, endPoint y: 143, distance: 45.2
click at [1207, 143] on p "Gauge: 12GGStitch: RibContent: 100% Cotton3D software: CREATE x BrowzwearRemark…" at bounding box center [1094, 137] width 292 height 35
drag, startPoint x: 1207, startPoint y: 143, endPoint x: 1179, endPoint y: 143, distance: 28.5
copy p "FTD127"
click at [885, 62] on div "Folders 3D Knit asset All rendered styles Ladies Gradient color stripe FK sweat…" at bounding box center [642, 74] width 1196 height 55
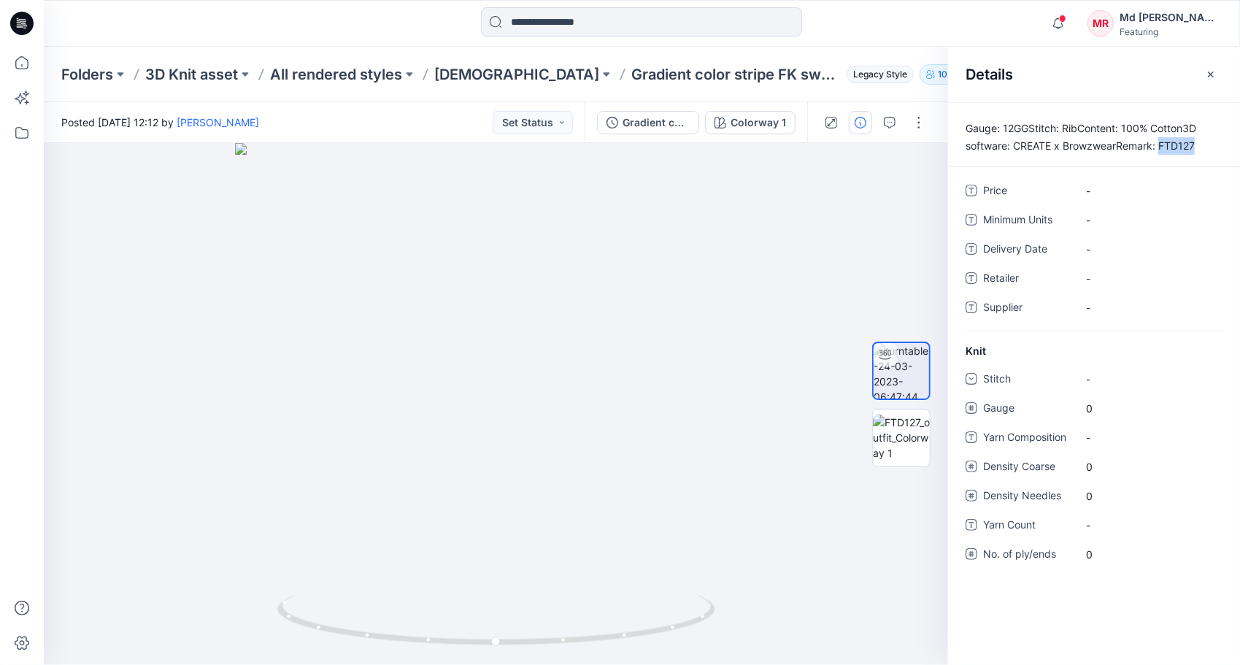
drag, startPoint x: 1159, startPoint y: 146, endPoint x: 1203, endPoint y: 149, distance: 43.9
click at [1203, 149] on p "Gauge: 12GGStitch: RibContent: 100% Cotton3D software: CREATE x BrowzwearRemark…" at bounding box center [1094, 137] width 292 height 35
drag, startPoint x: 1203, startPoint y: 149, endPoint x: 1188, endPoint y: 145, distance: 15.0
copy p "FTD127"
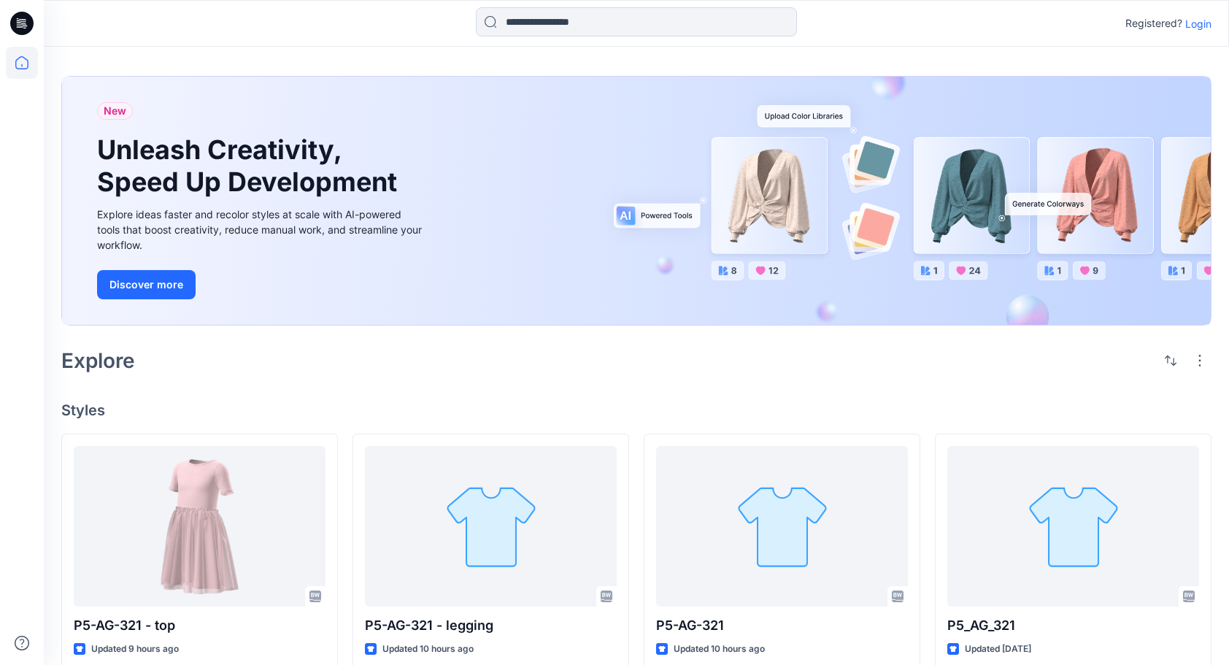
click at [1197, 23] on p "Login" at bounding box center [1198, 23] width 26 height 15
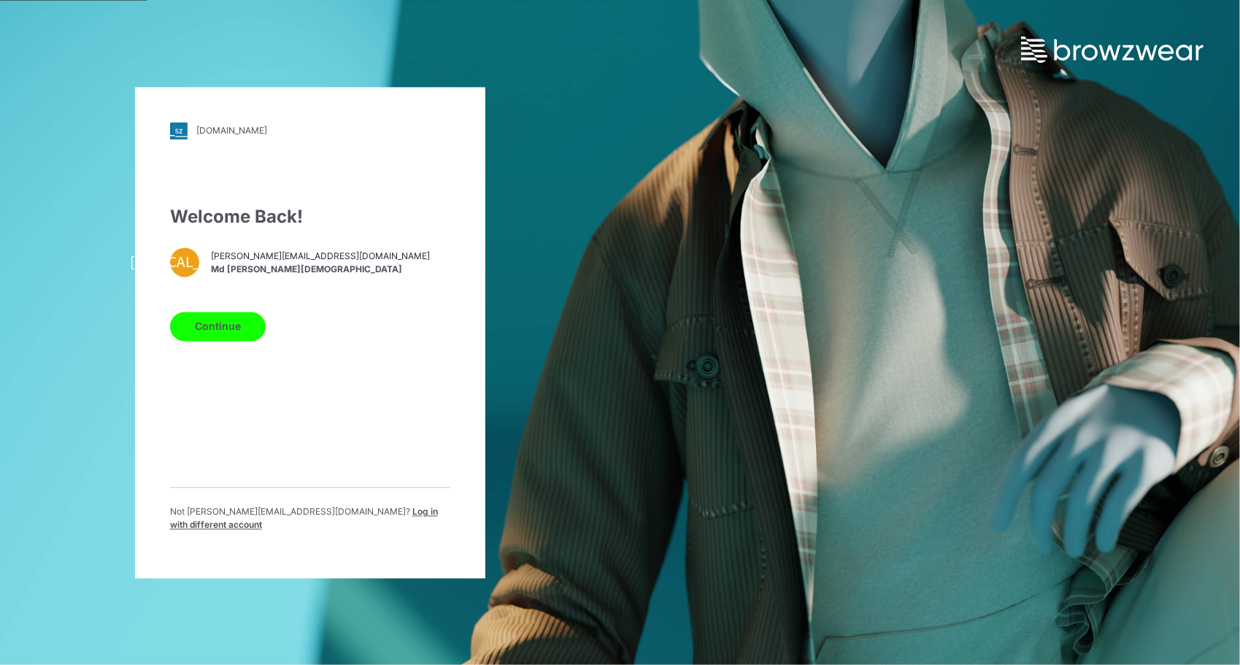
click at [215, 333] on button "Continue" at bounding box center [218, 326] width 96 height 29
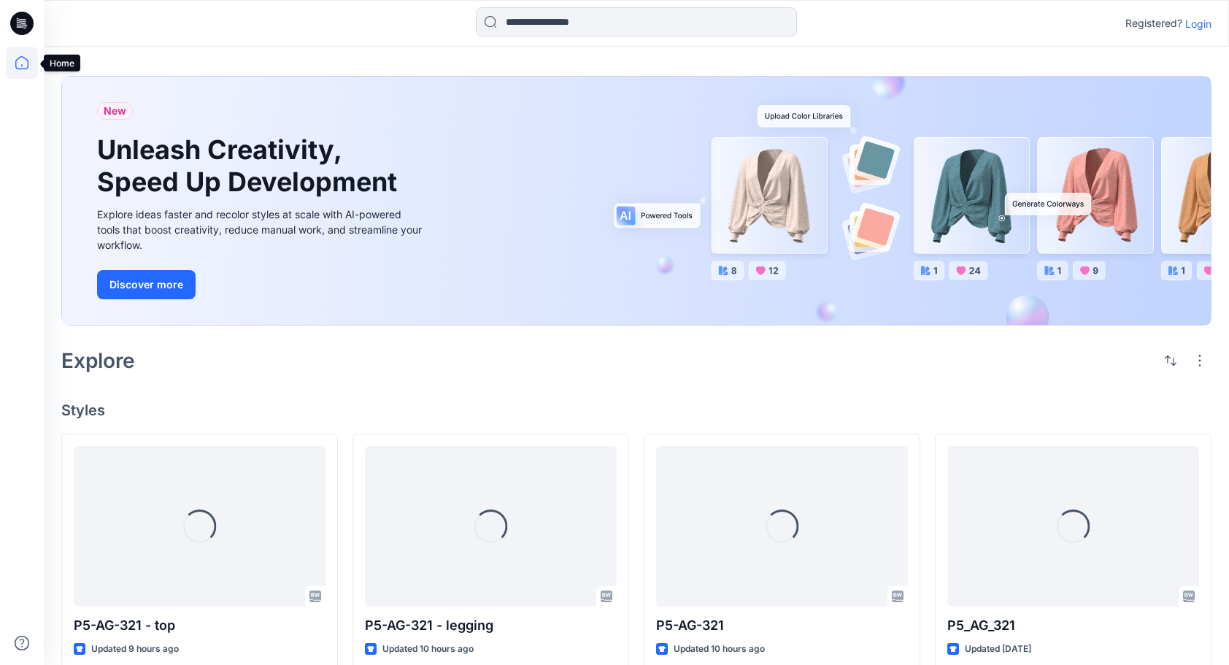
click at [26, 60] on icon at bounding box center [21, 62] width 13 height 13
click at [18, 66] on icon at bounding box center [22, 63] width 32 height 32
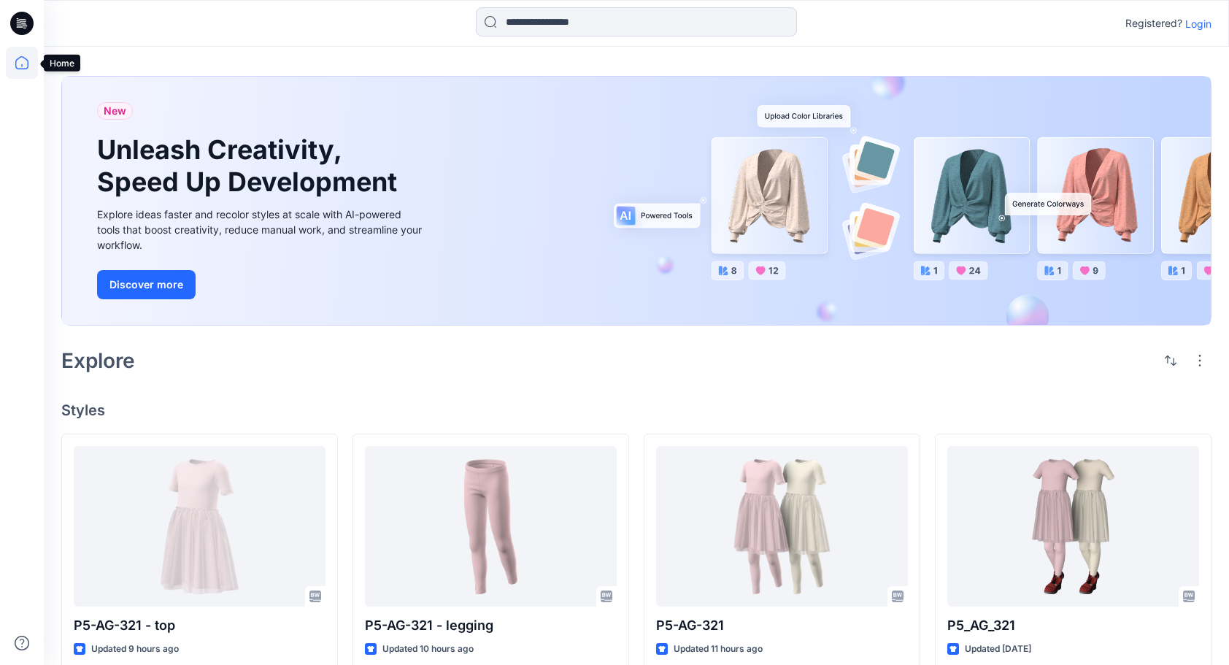
drag, startPoint x: 0, startPoint y: 0, endPoint x: 23, endPoint y: 60, distance: 64.2
click at [23, 60] on icon at bounding box center [22, 63] width 32 height 32
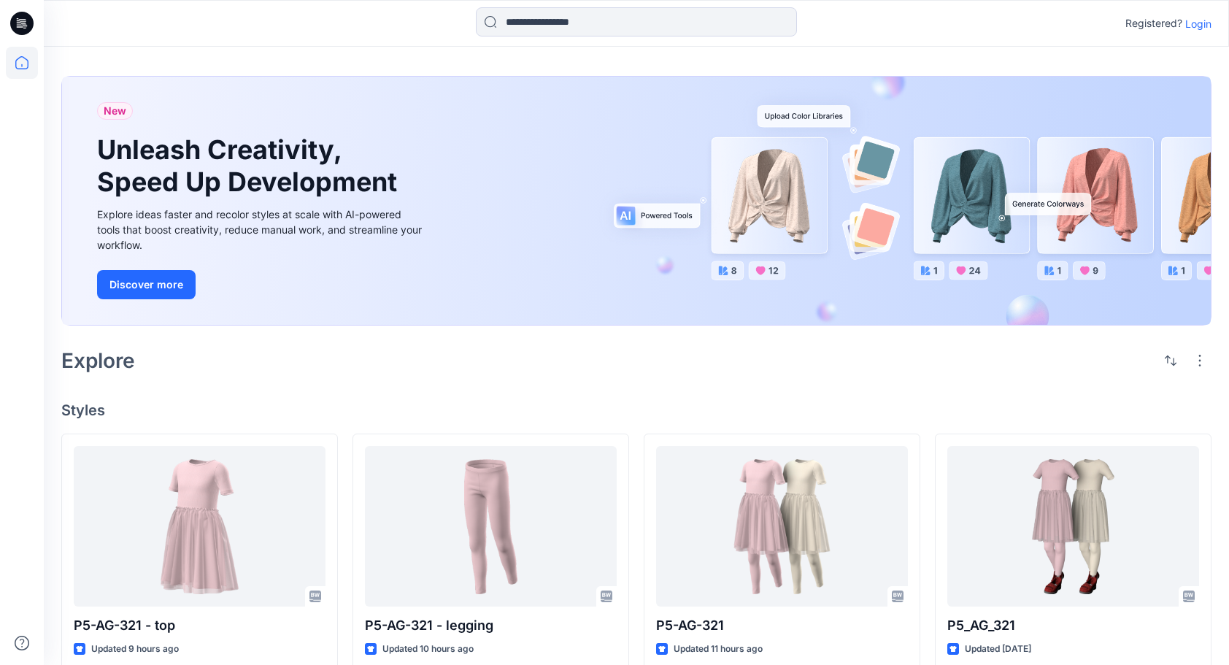
click at [14, 69] on icon at bounding box center [22, 63] width 32 height 32
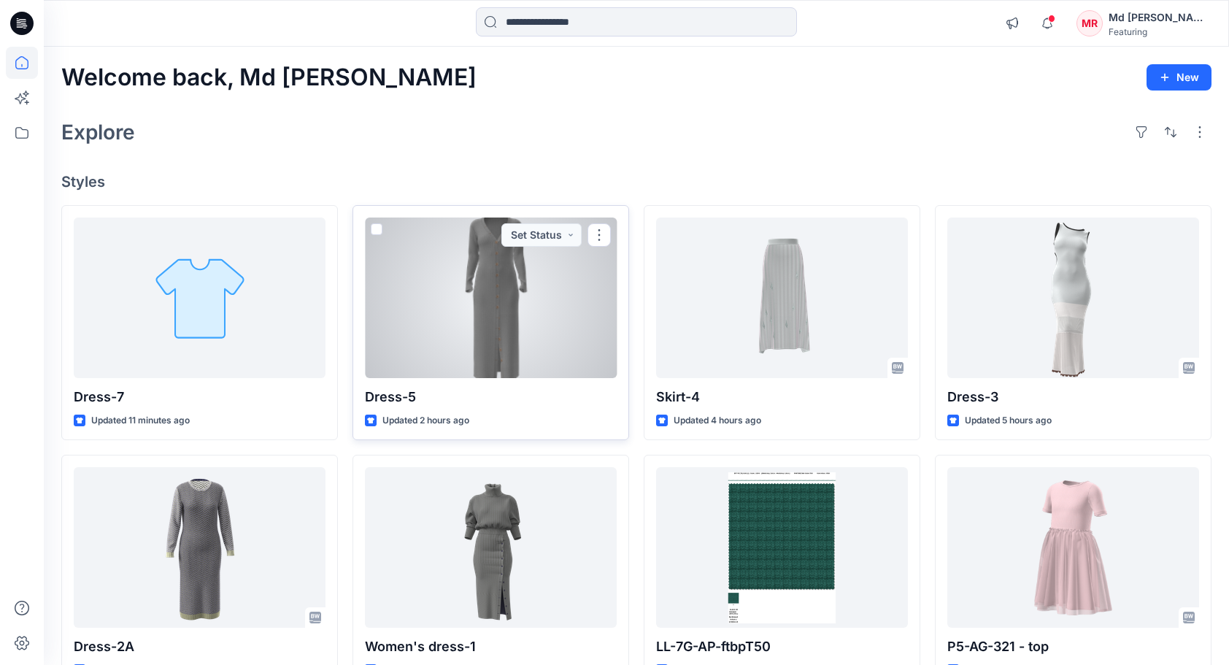
click at [453, 308] on div at bounding box center [491, 297] width 252 height 161
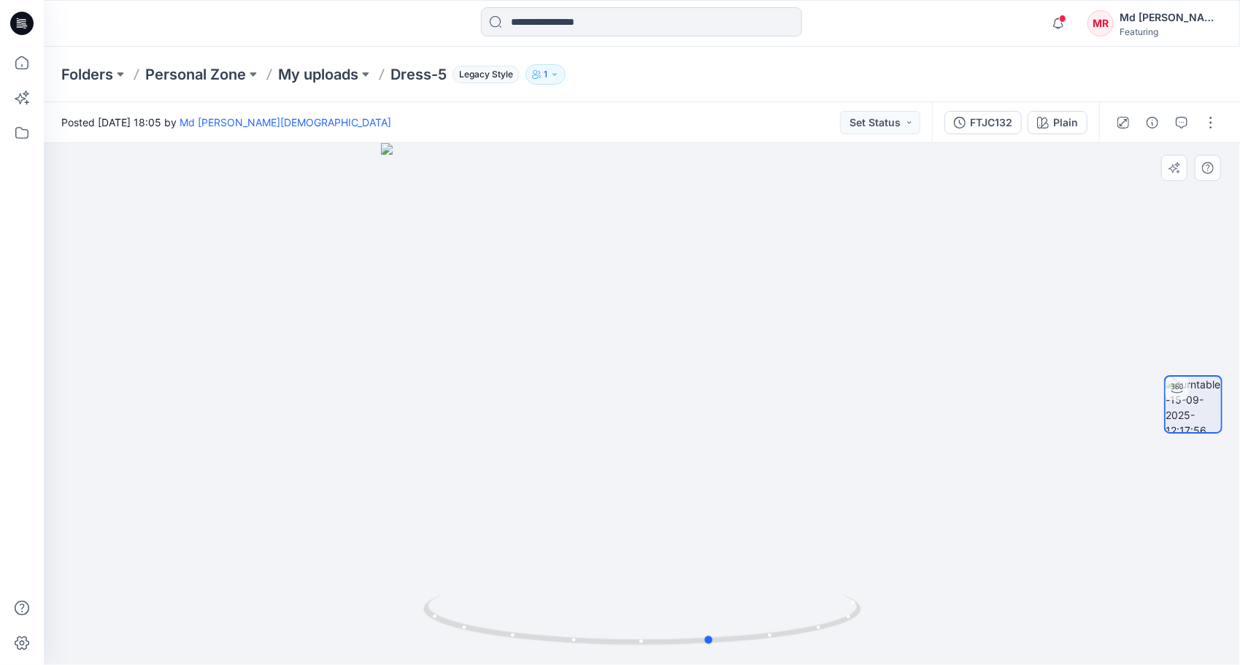
drag, startPoint x: 641, startPoint y: 639, endPoint x: 272, endPoint y: 456, distance: 411.2
click at [272, 456] on div at bounding box center [642, 404] width 1196 height 522
click at [324, 69] on p "My uploads" at bounding box center [318, 74] width 80 height 20
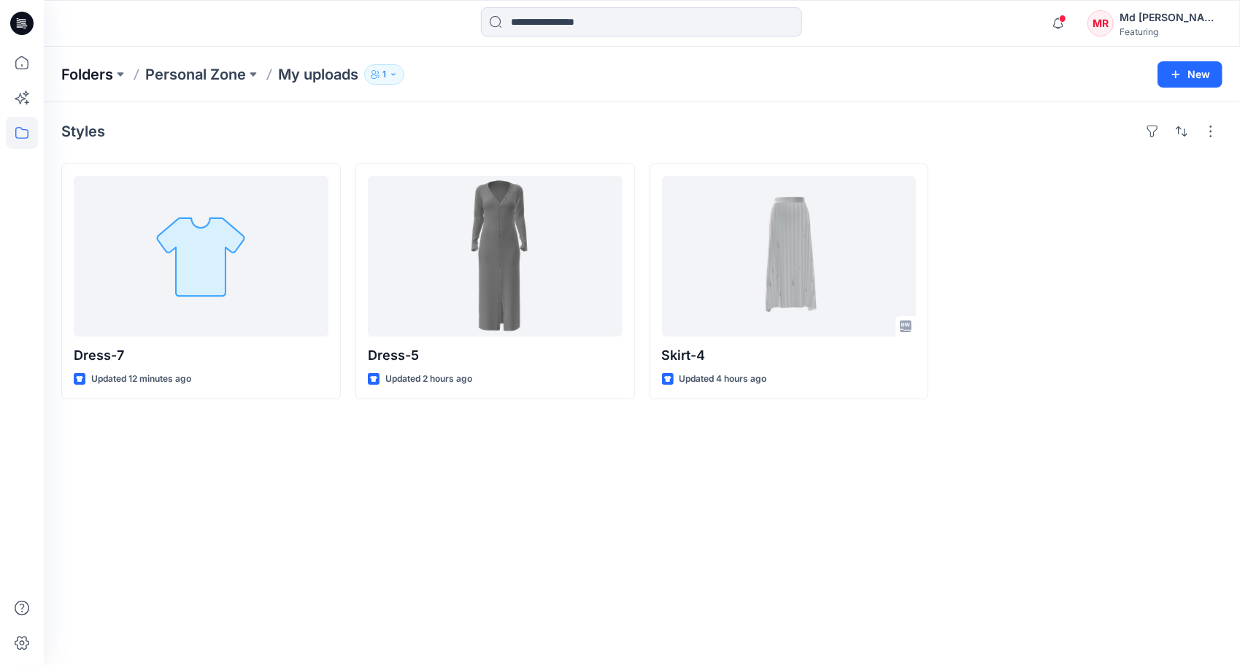
click at [99, 70] on p "Folders" at bounding box center [87, 74] width 52 height 20
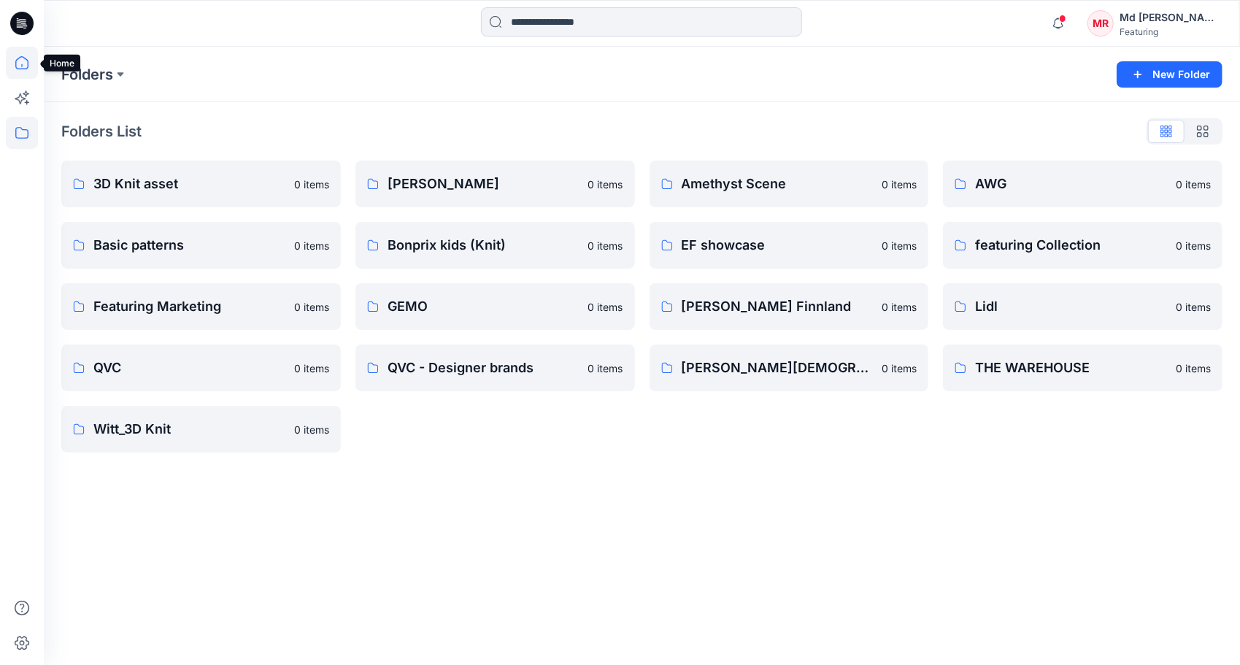
click at [18, 57] on icon at bounding box center [22, 63] width 32 height 32
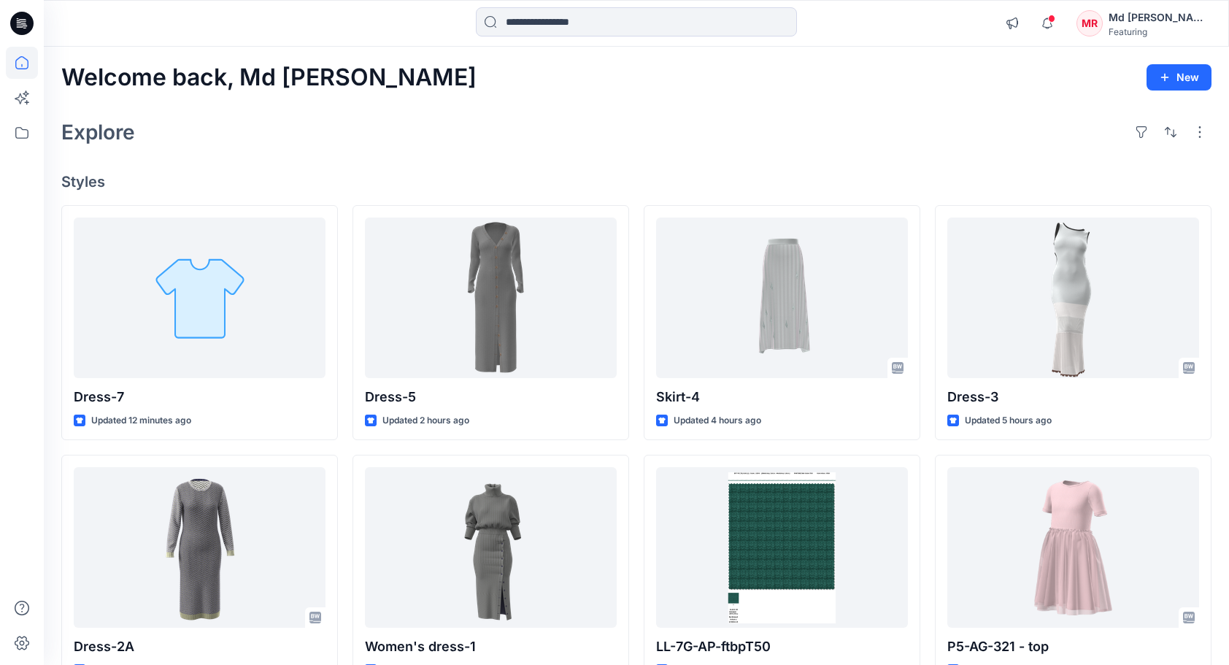
click at [534, 115] on div "Explore" at bounding box center [636, 132] width 1150 height 35
click at [750, 128] on div "Explore" at bounding box center [636, 132] width 1150 height 35
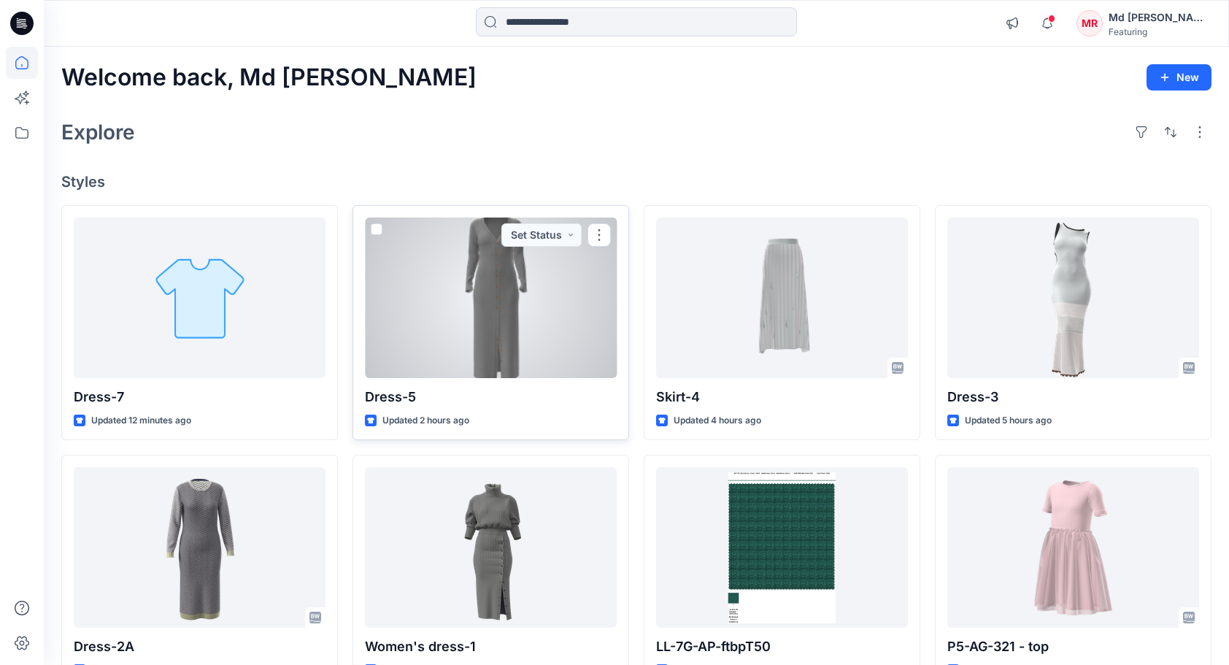
click at [457, 309] on div at bounding box center [491, 297] width 252 height 161
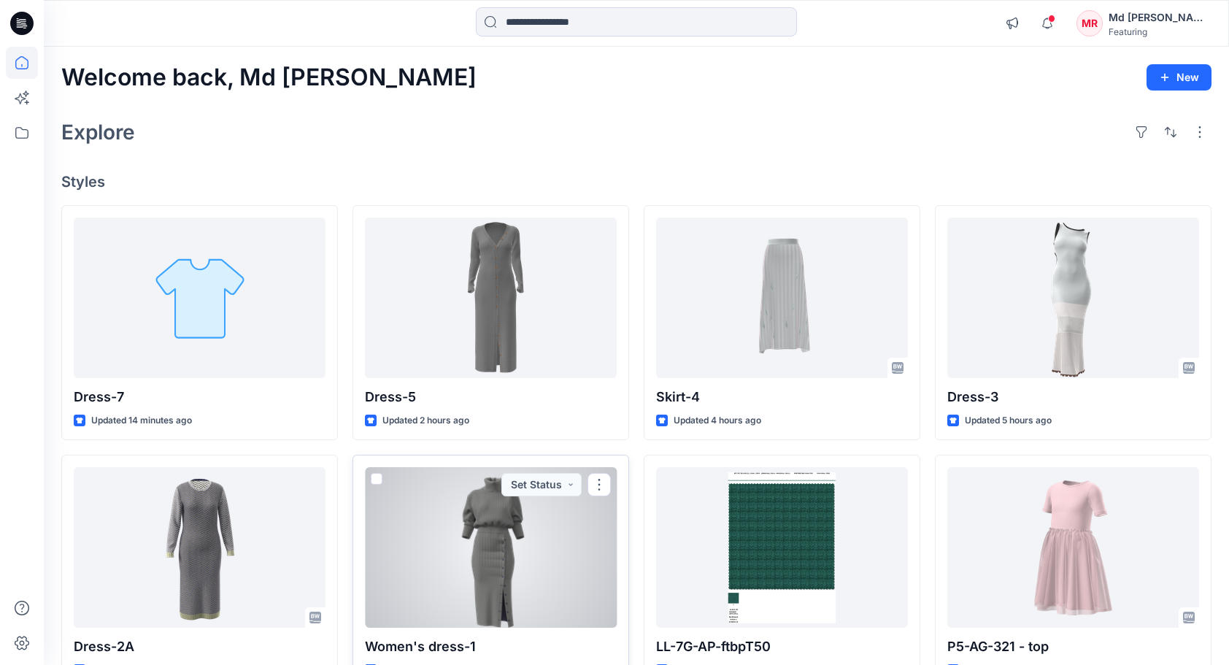
click at [525, 570] on div at bounding box center [491, 547] width 252 height 161
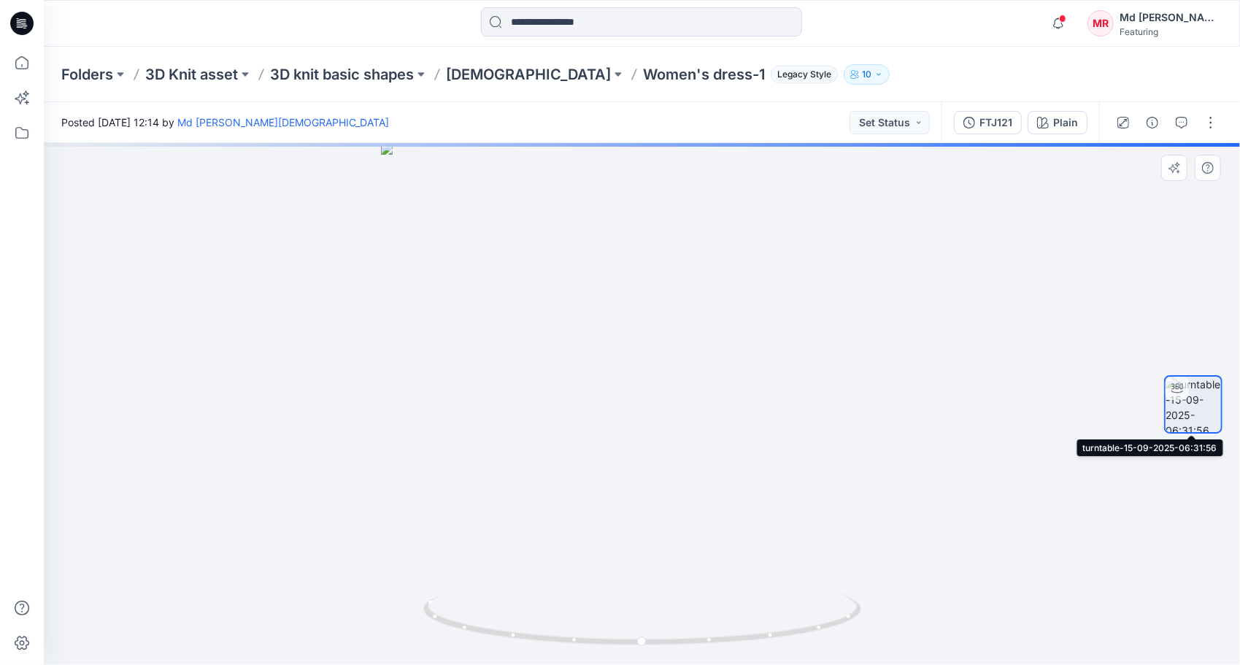
click at [1192, 405] on img at bounding box center [1192, 404] width 55 height 55
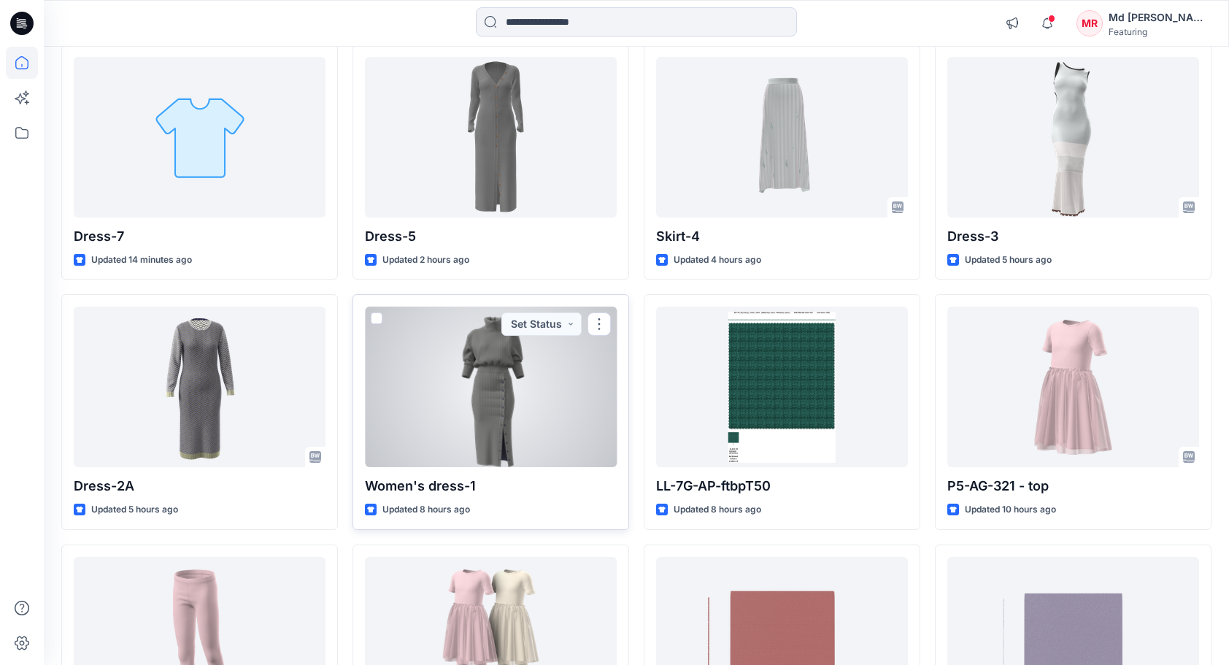
scroll to position [124, 0]
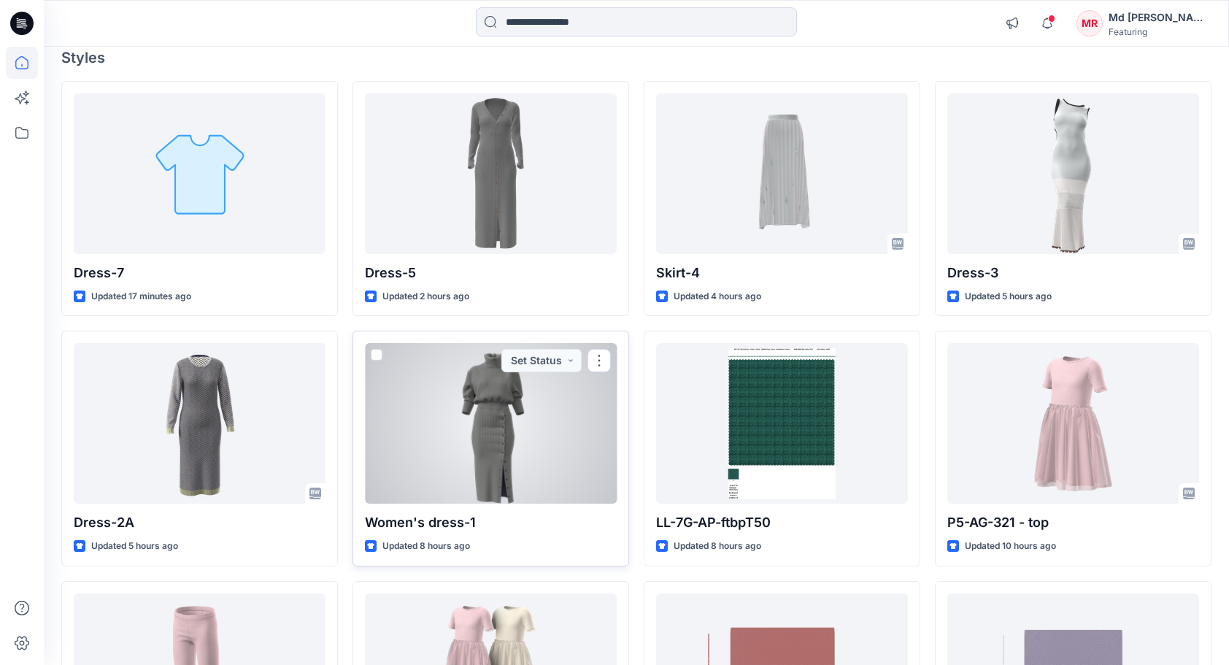
click at [477, 431] on div at bounding box center [491, 423] width 252 height 161
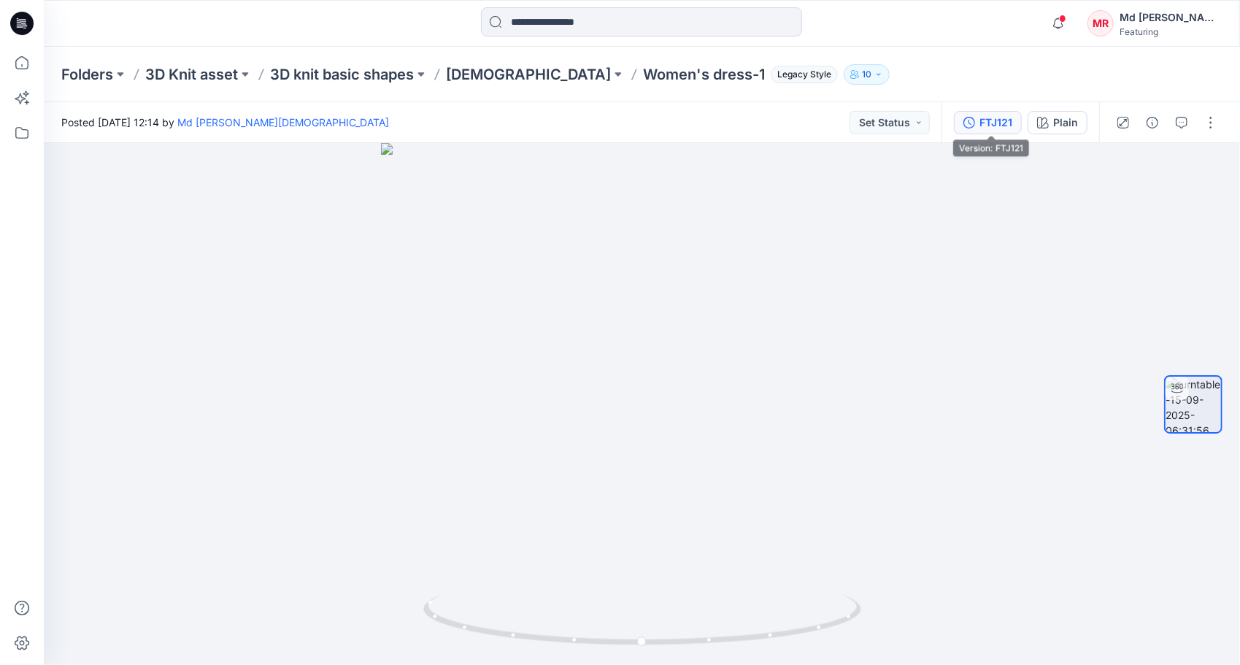
click at [1001, 116] on div "FTJ121" at bounding box center [995, 123] width 33 height 16
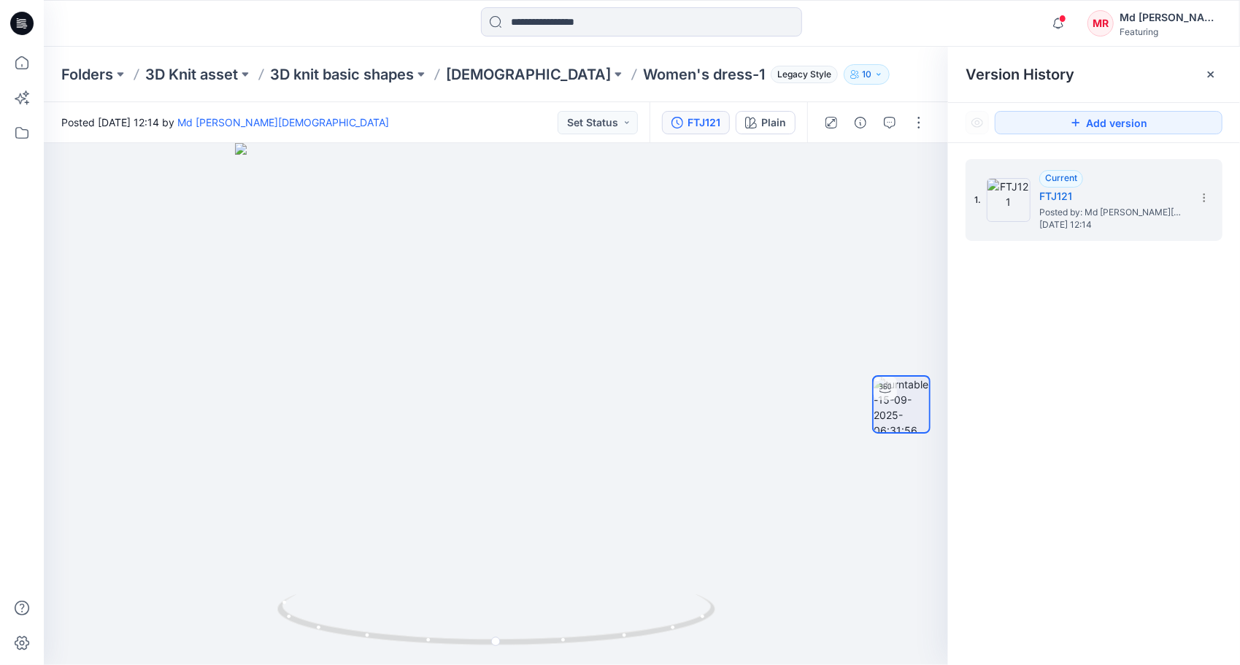
click at [905, 124] on div at bounding box center [874, 122] width 135 height 41
click at [915, 124] on button "button" at bounding box center [918, 122] width 23 height 23
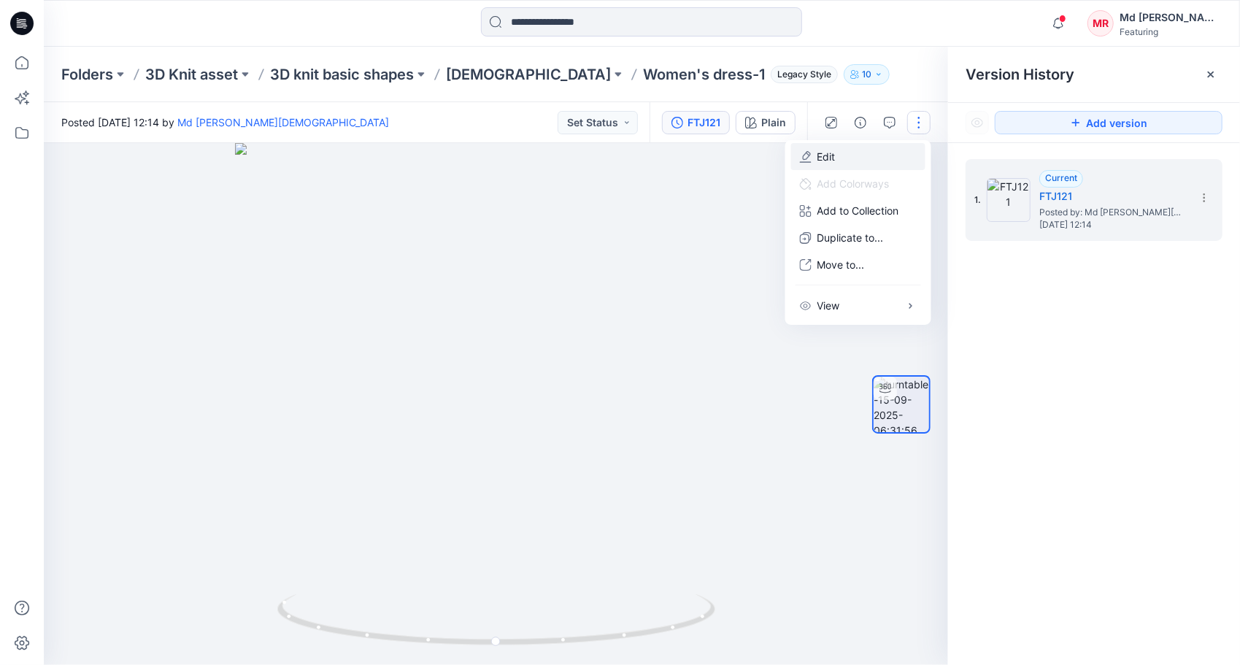
click at [863, 151] on button "Edit" at bounding box center [858, 156] width 134 height 27
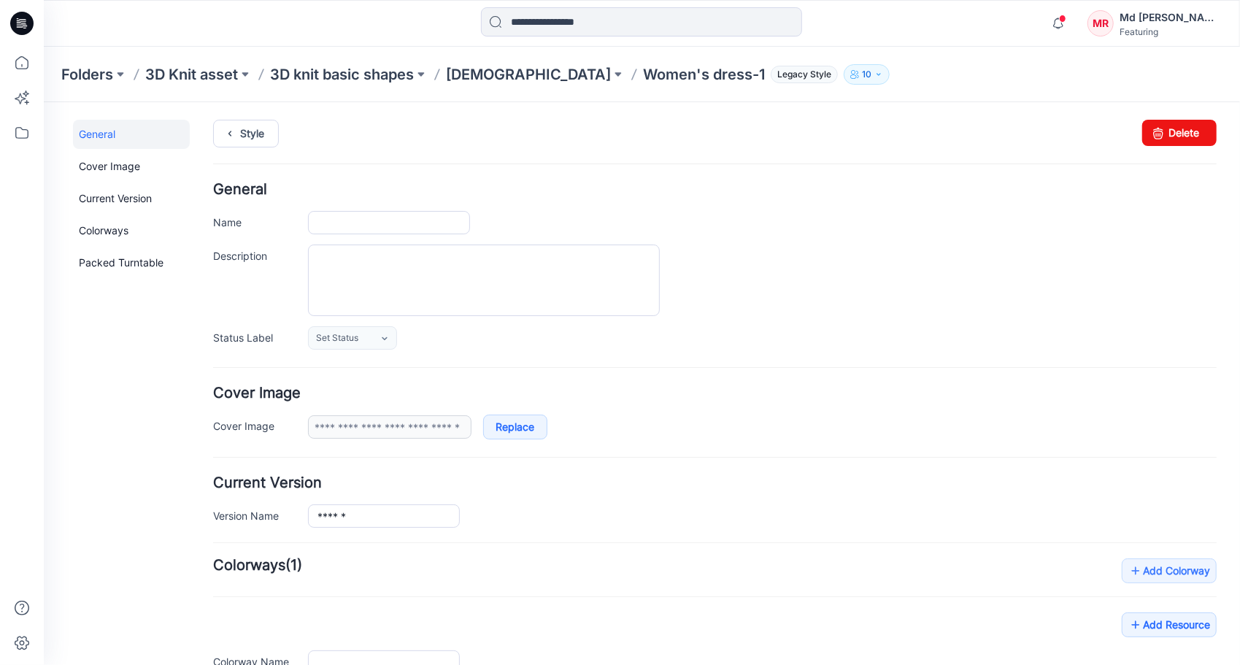
type input "**********"
type input "*****"
type input "**********"
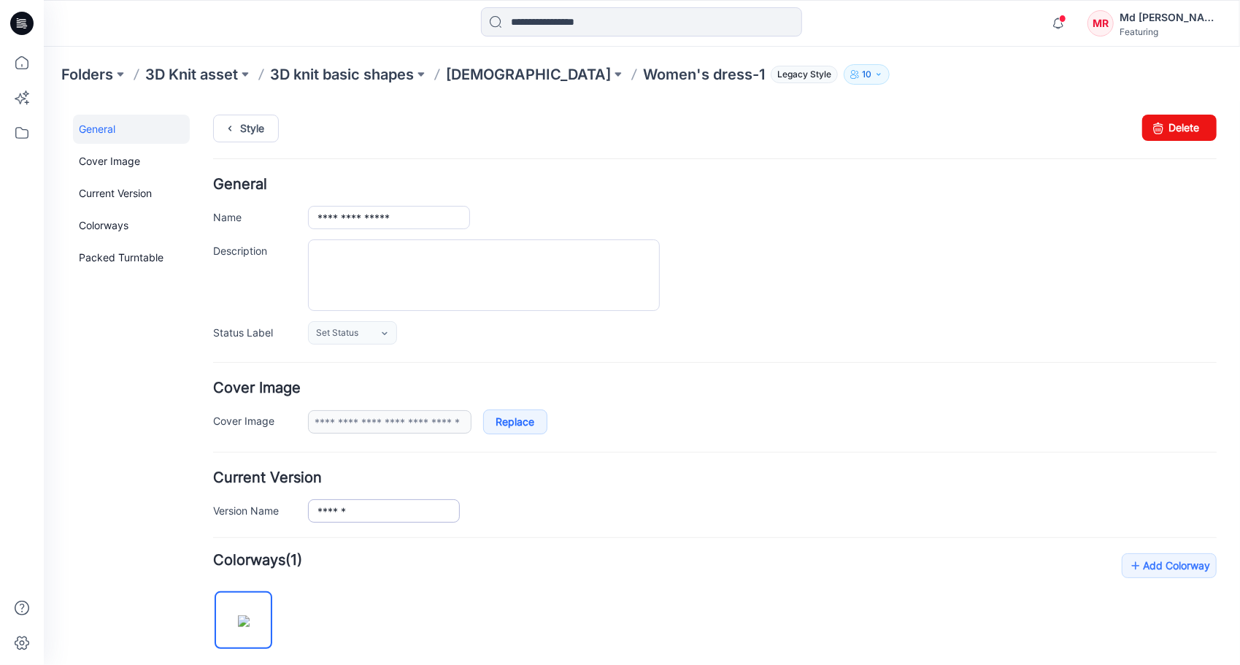
scroll to position [4, 0]
click at [116, 157] on link "Cover Image" at bounding box center [130, 161] width 117 height 29
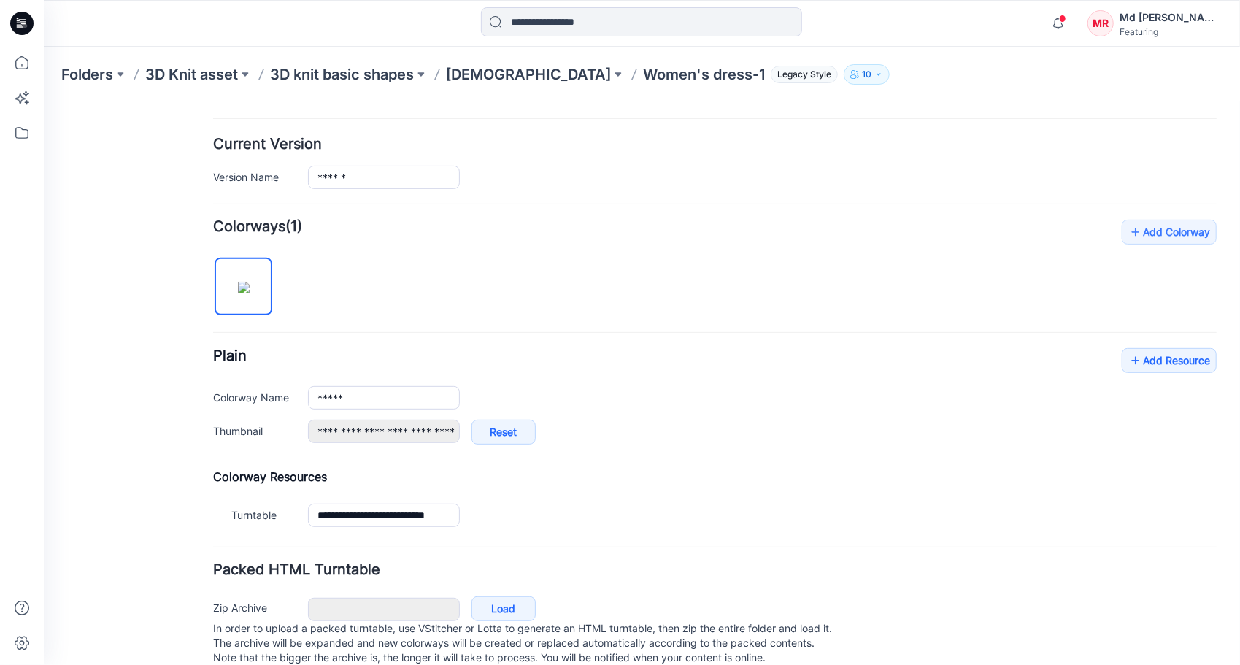
scroll to position [369, 0]
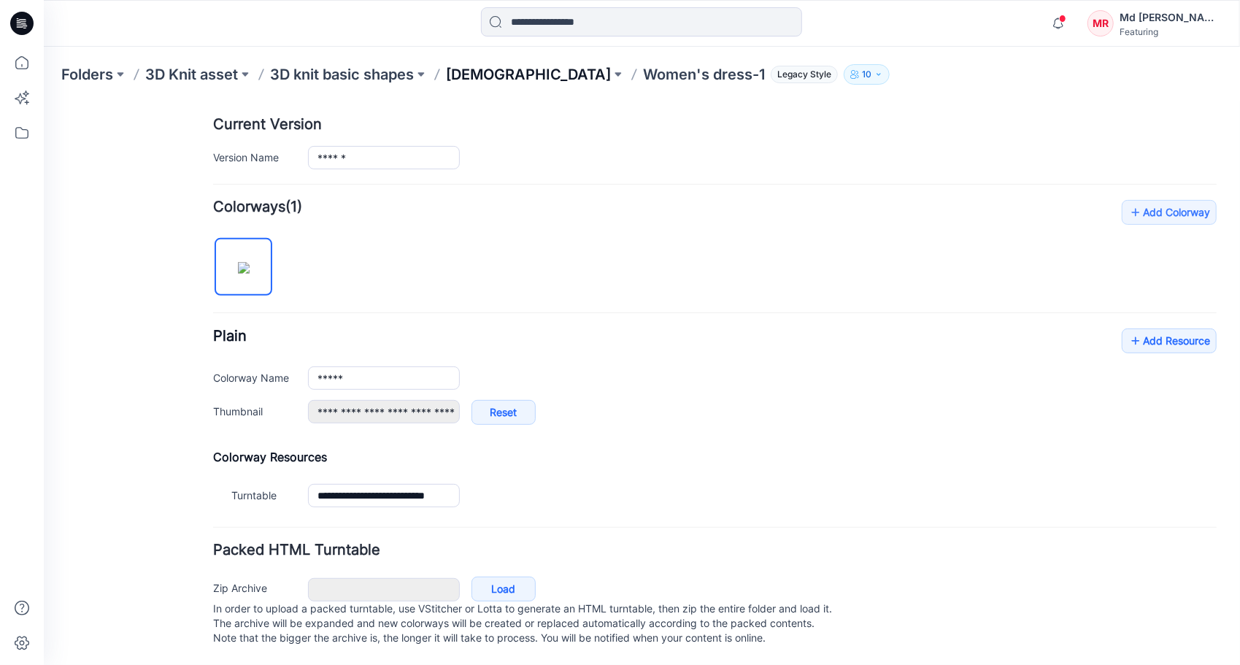
click at [482, 69] on p "[DEMOGRAPHIC_DATA]" at bounding box center [528, 74] width 165 height 20
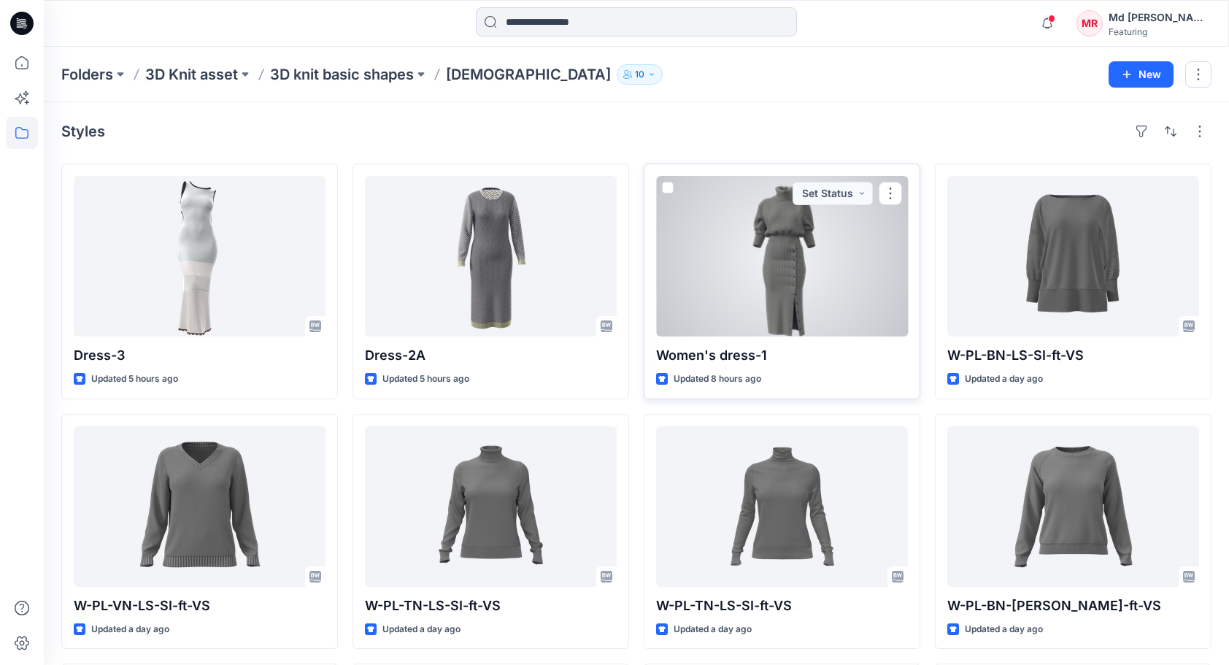
click at [715, 280] on div at bounding box center [782, 256] width 252 height 161
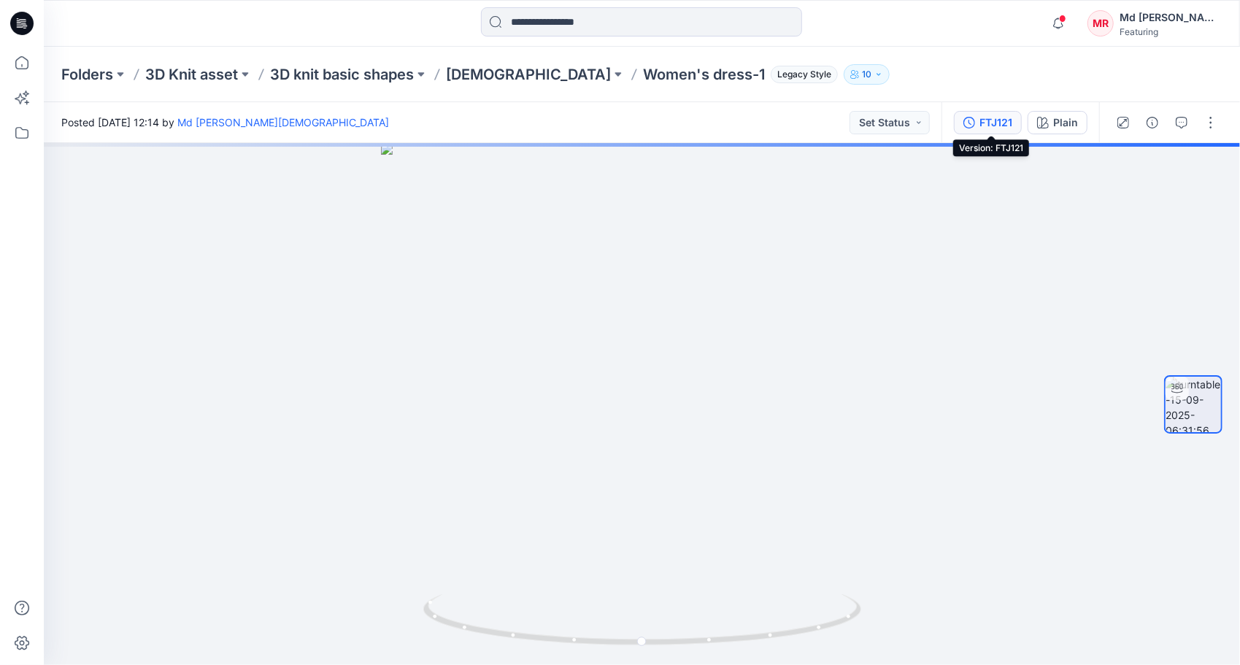
click at [979, 127] on button "FTJ121" at bounding box center [988, 122] width 68 height 23
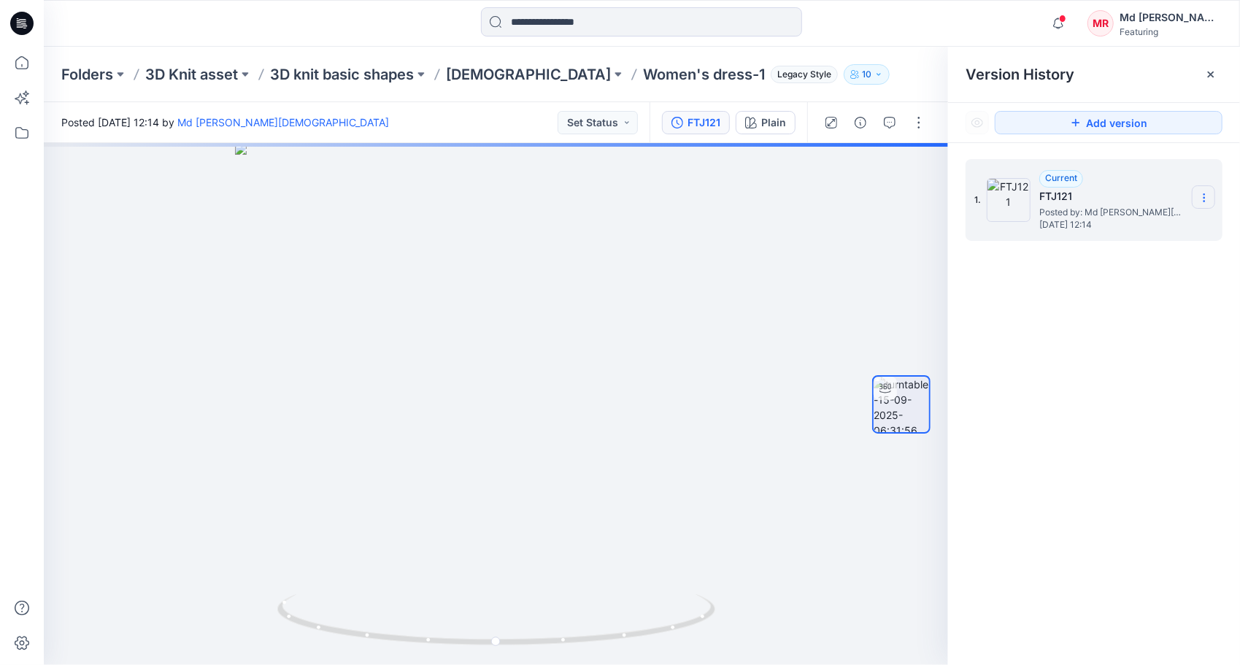
click at [1201, 195] on icon at bounding box center [1204, 198] width 12 height 12
click at [663, 169] on div at bounding box center [496, 404] width 904 height 522
click at [1052, 128] on button "Add version" at bounding box center [1109, 122] width 228 height 23
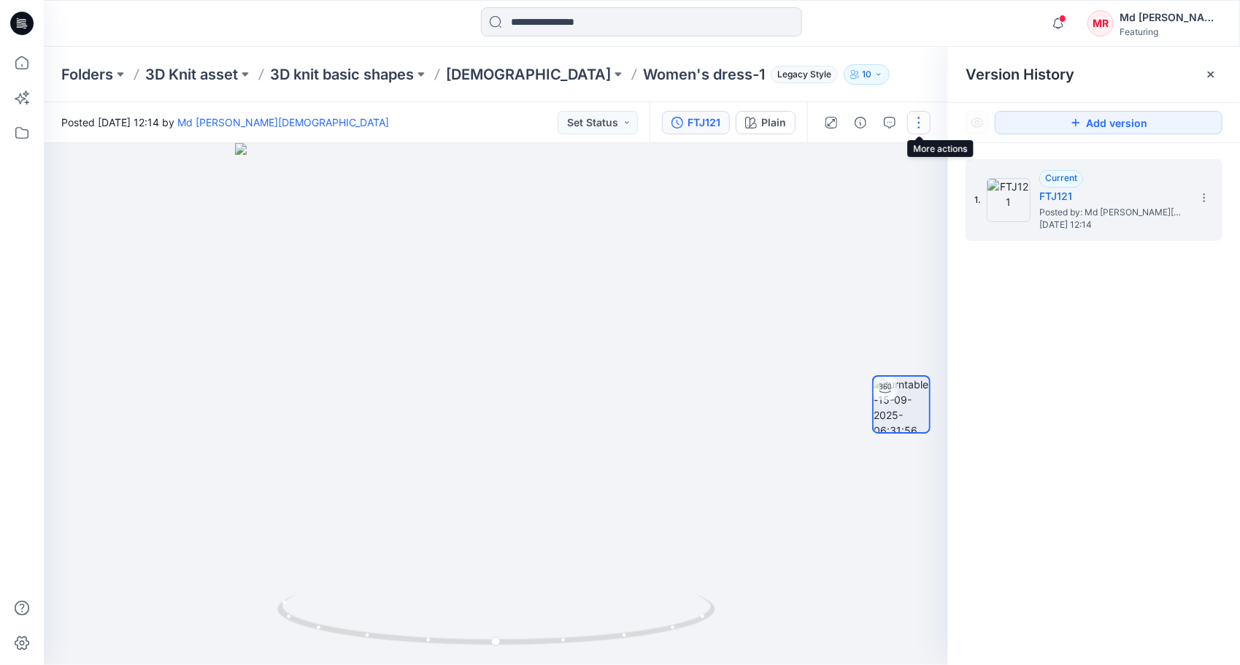
click at [922, 127] on button "button" at bounding box center [918, 122] width 23 height 23
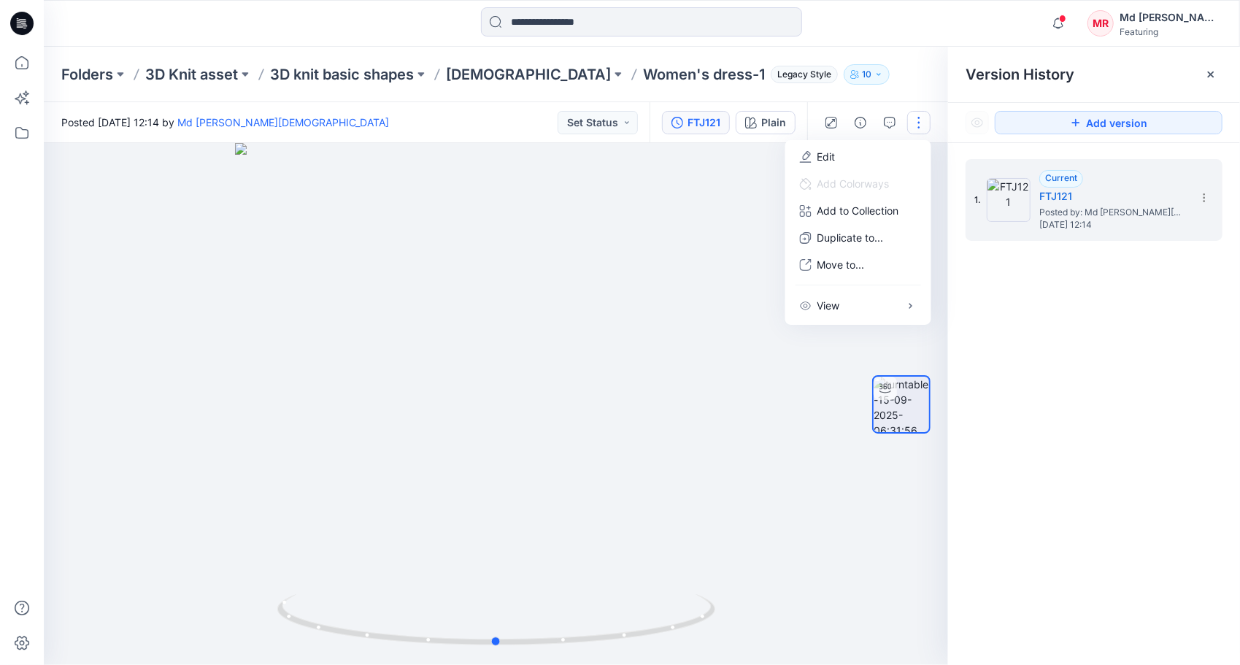
click at [641, 272] on div at bounding box center [496, 404] width 904 height 522
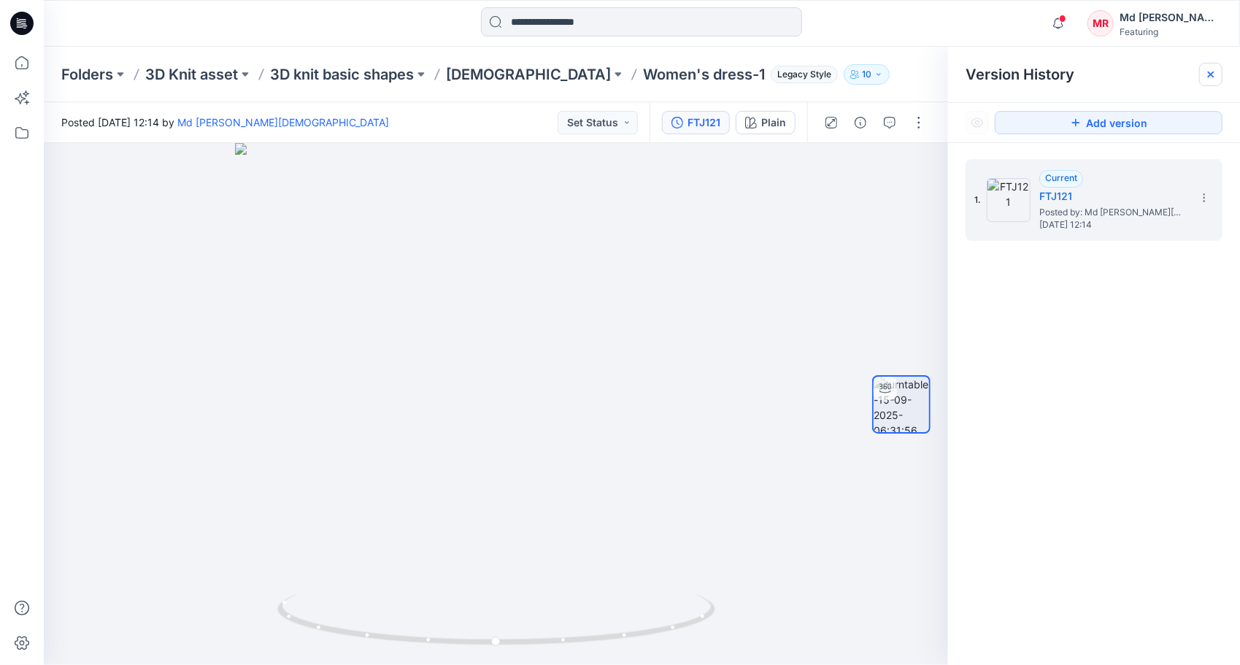
click at [1211, 78] on icon at bounding box center [1211, 75] width 12 height 12
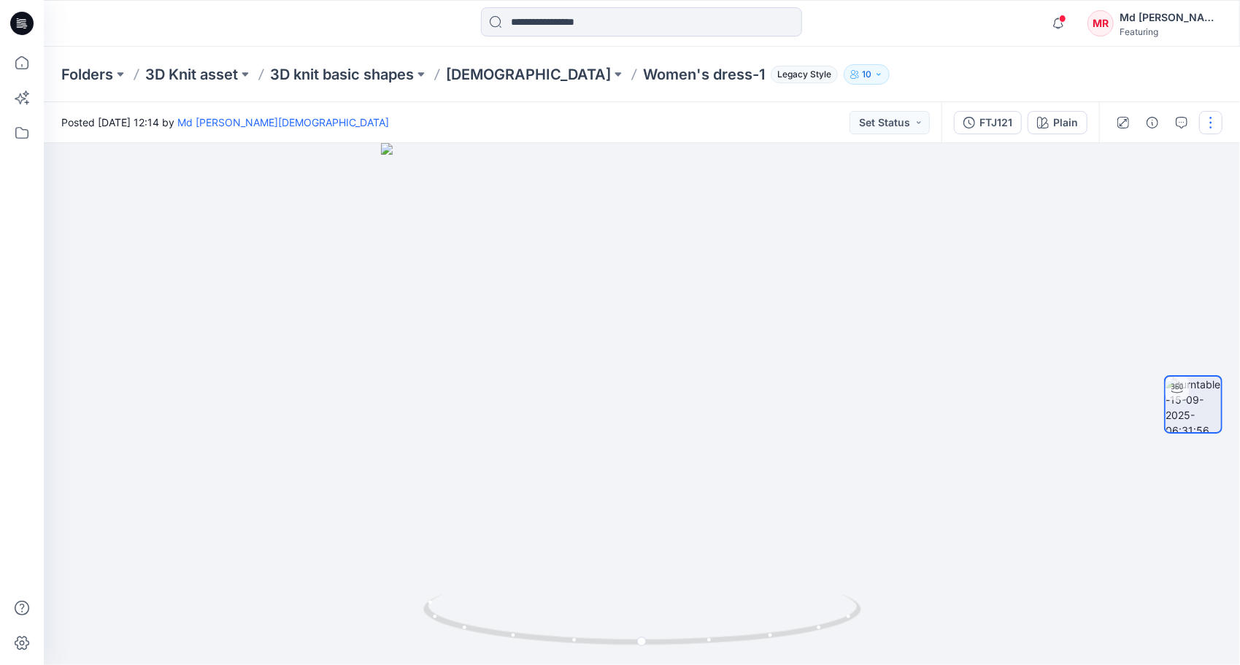
click at [1208, 129] on button "button" at bounding box center [1210, 122] width 23 height 23
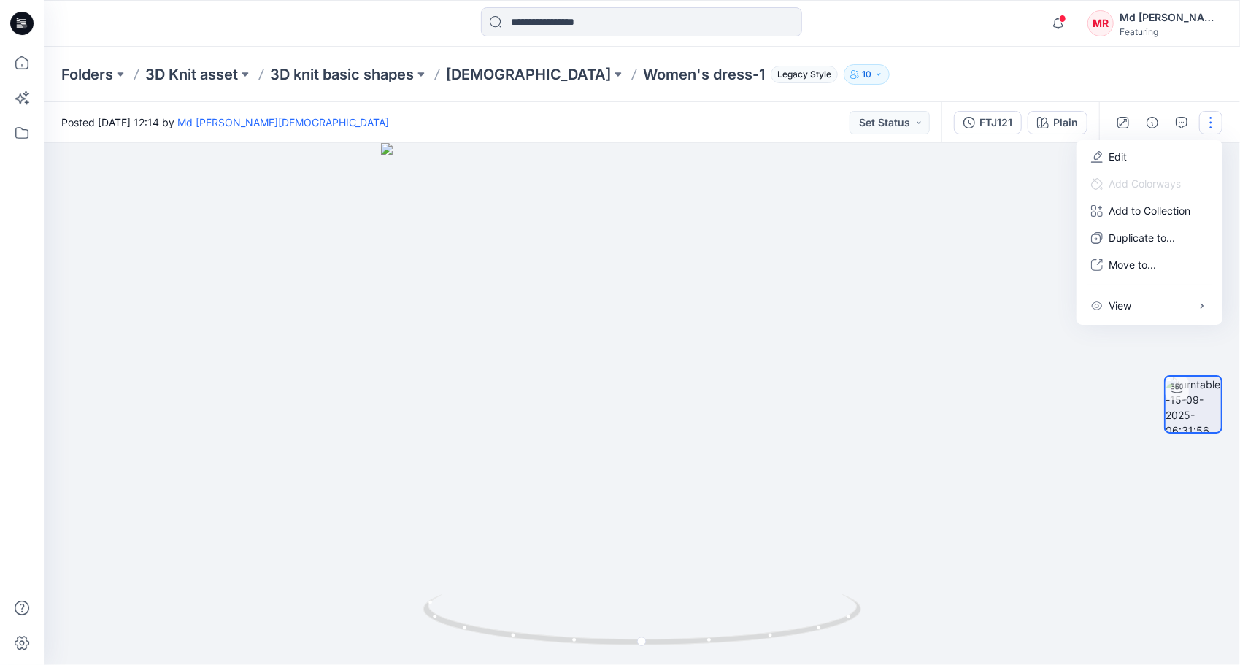
click at [943, 286] on div at bounding box center [642, 404] width 1196 height 522
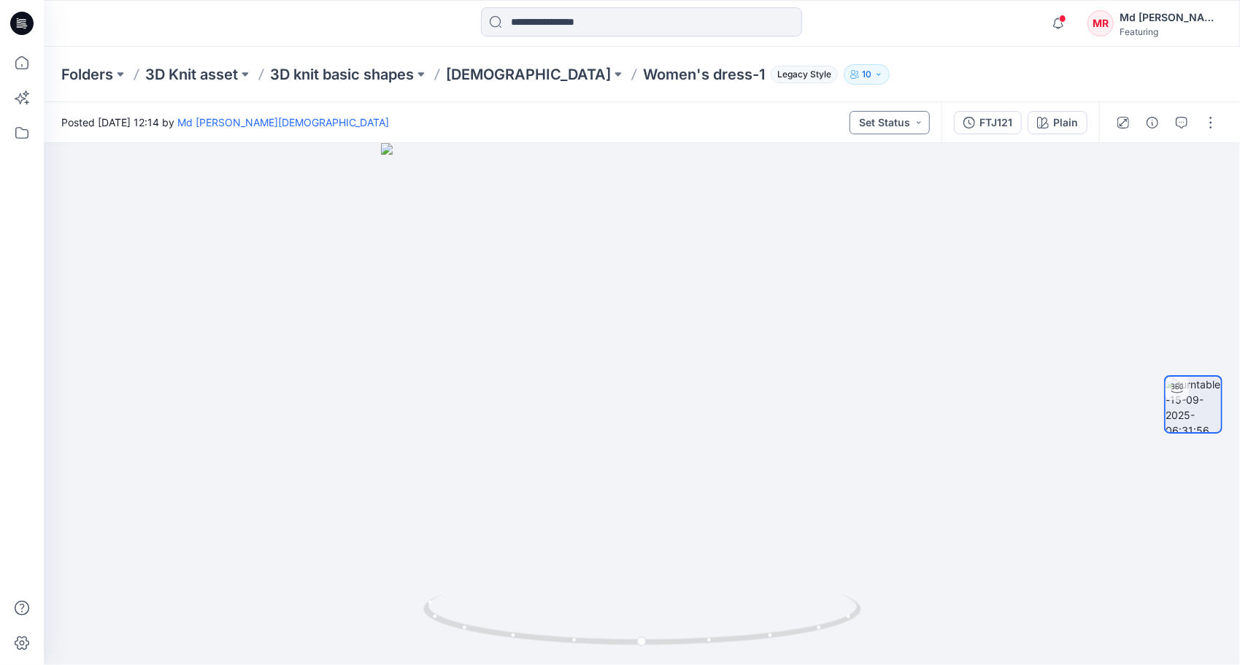
click at [900, 131] on button "Set Status" at bounding box center [889, 122] width 80 height 23
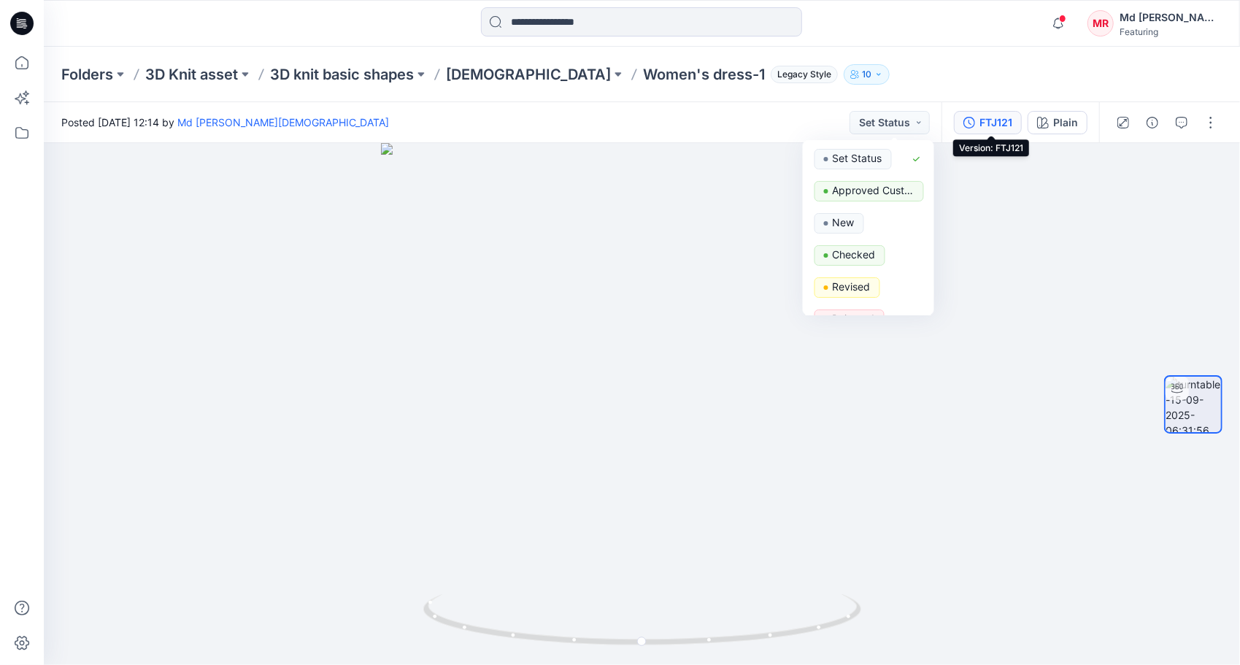
click at [977, 113] on button "FTJ121" at bounding box center [988, 122] width 68 height 23
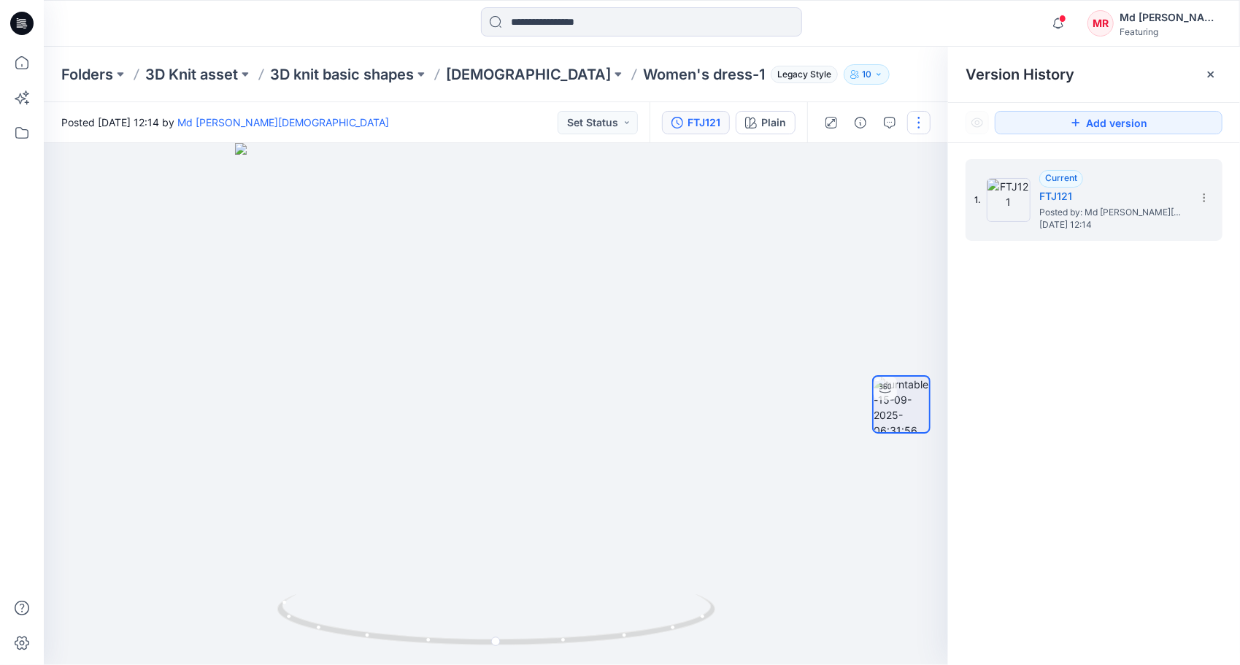
click at [922, 117] on button "button" at bounding box center [918, 122] width 23 height 23
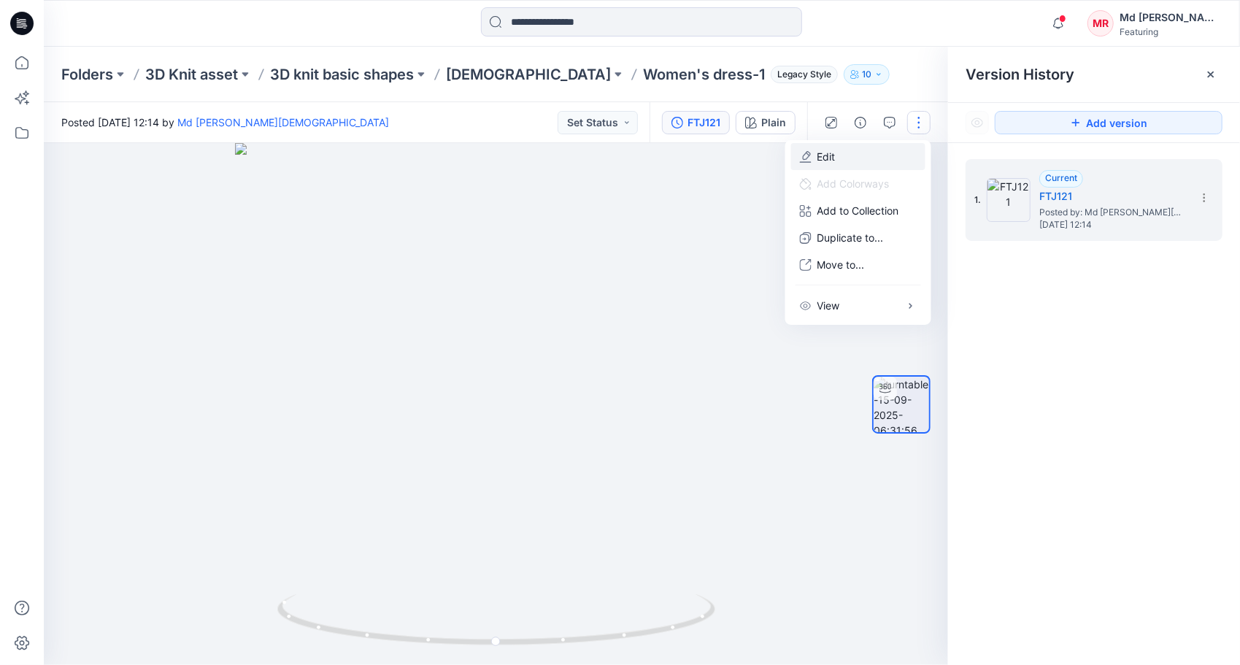
click at [868, 149] on button "Edit" at bounding box center [858, 156] width 134 height 27
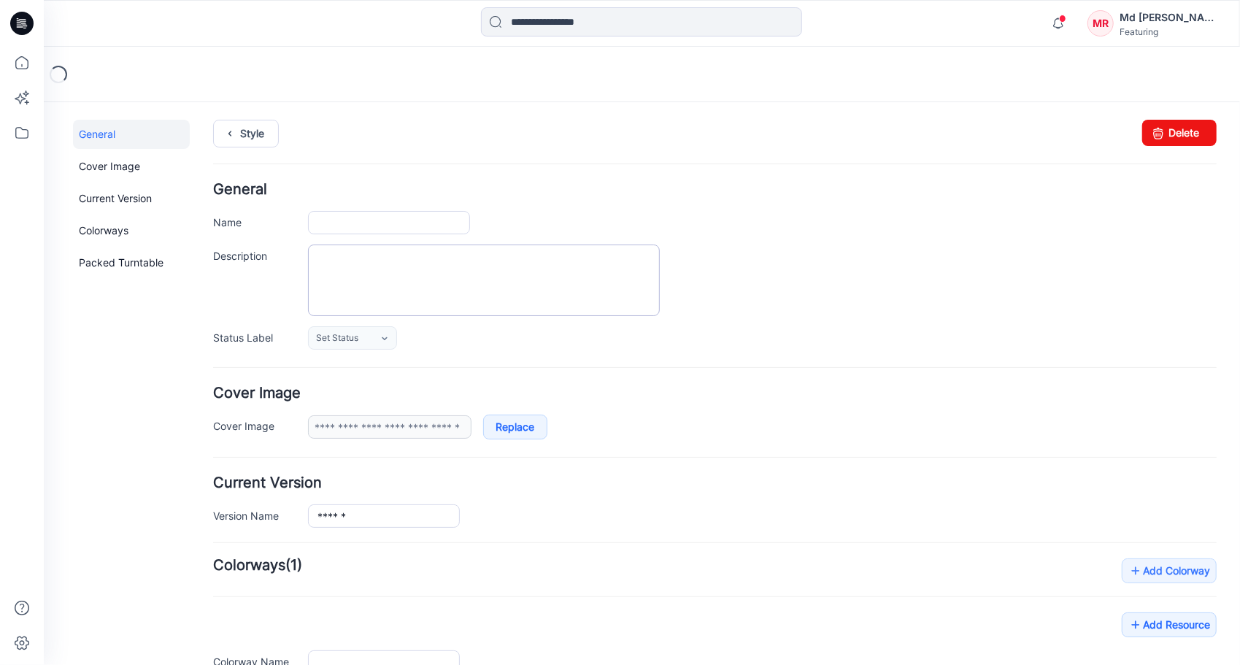
type input "**********"
type input "*****"
type input "**********"
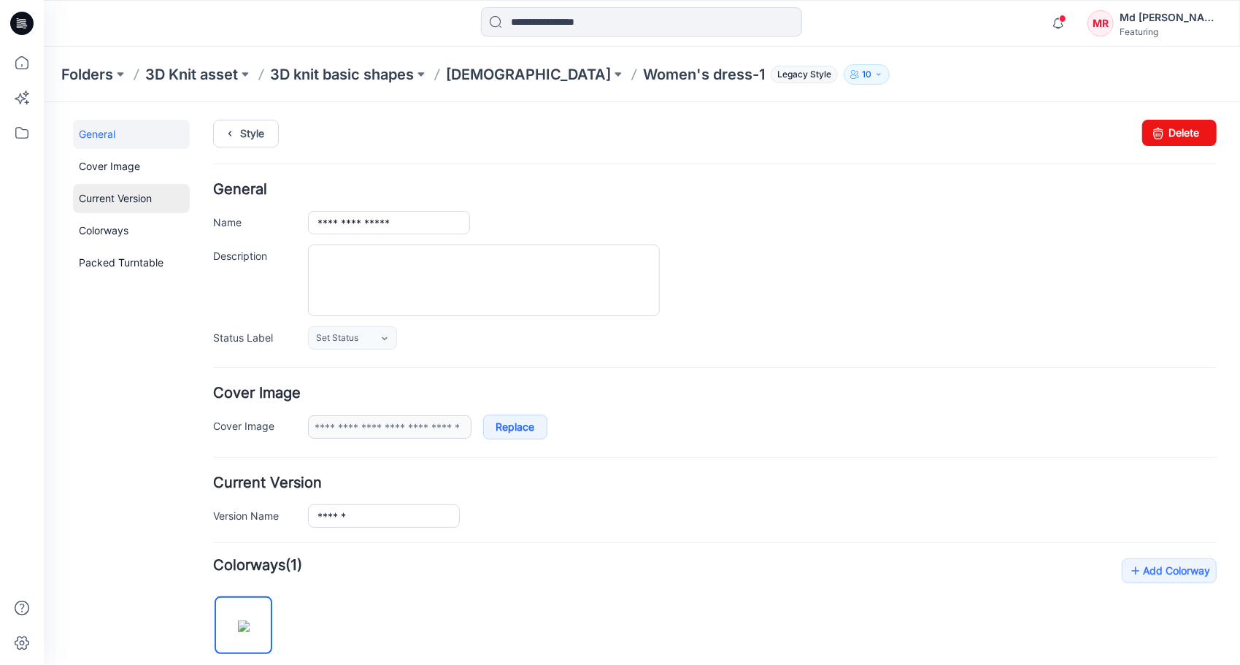
click at [132, 202] on link "Current Version" at bounding box center [130, 197] width 117 height 29
click at [135, 257] on link "Packed Turntable" at bounding box center [130, 261] width 117 height 29
click at [116, 188] on link "Current Version" at bounding box center [130, 197] width 117 height 29
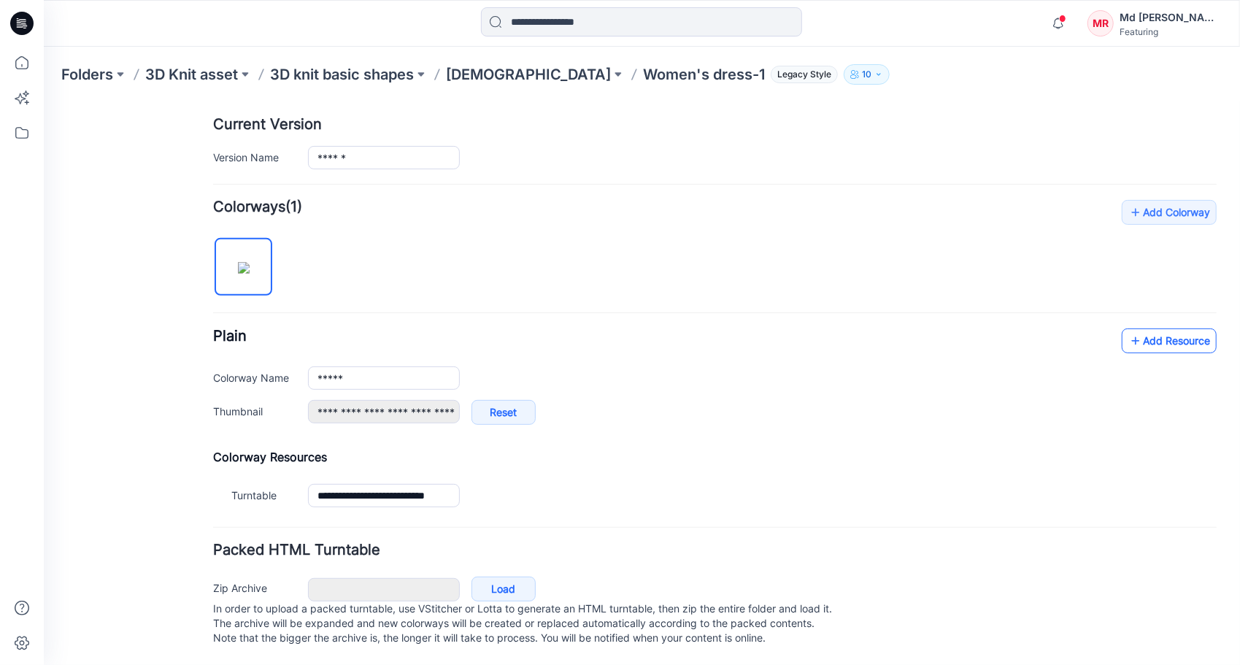
click at [1156, 328] on link "Add Resource" at bounding box center [1168, 340] width 95 height 25
click at [1160, 199] on link "Add Colorway" at bounding box center [1168, 211] width 95 height 25
type input "**********"
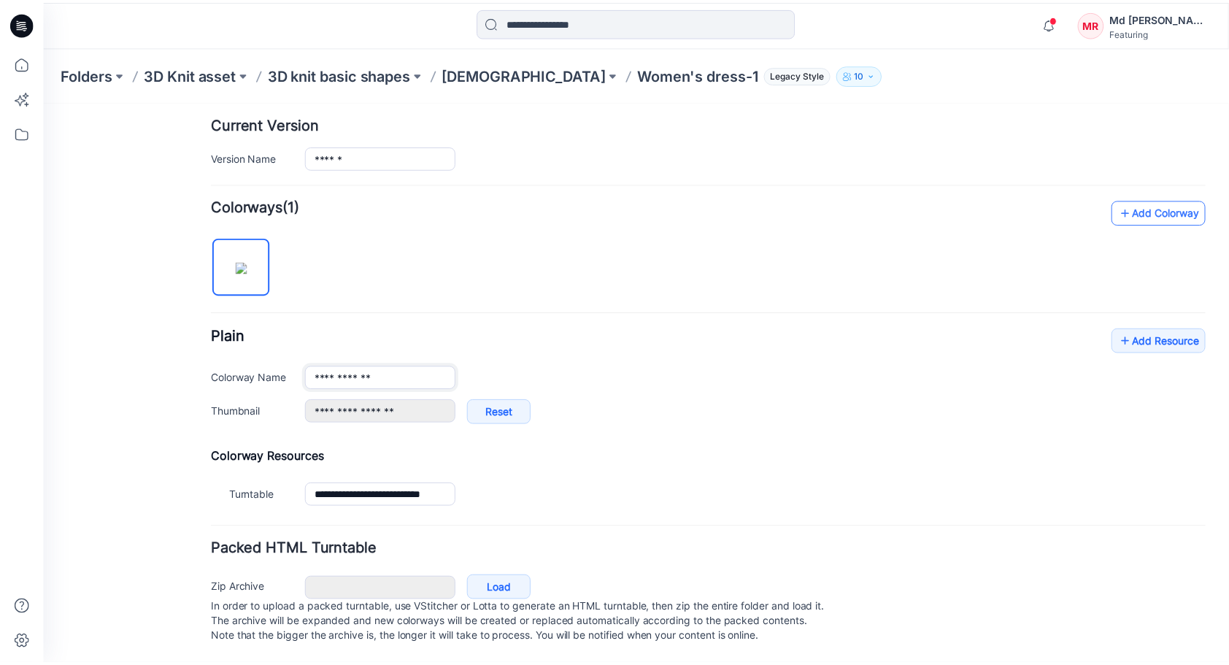
scroll to position [280, 0]
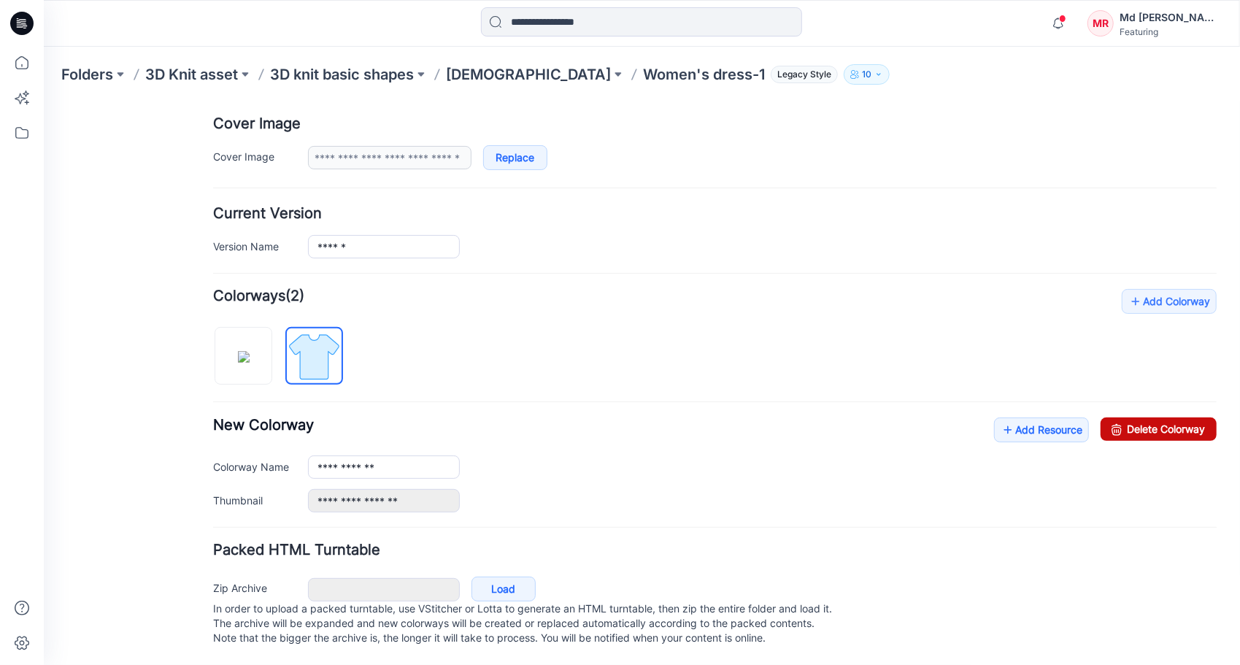
click at [1137, 417] on link "Delete Colorway" at bounding box center [1158, 428] width 116 height 23
type input "*****"
type input "**********"
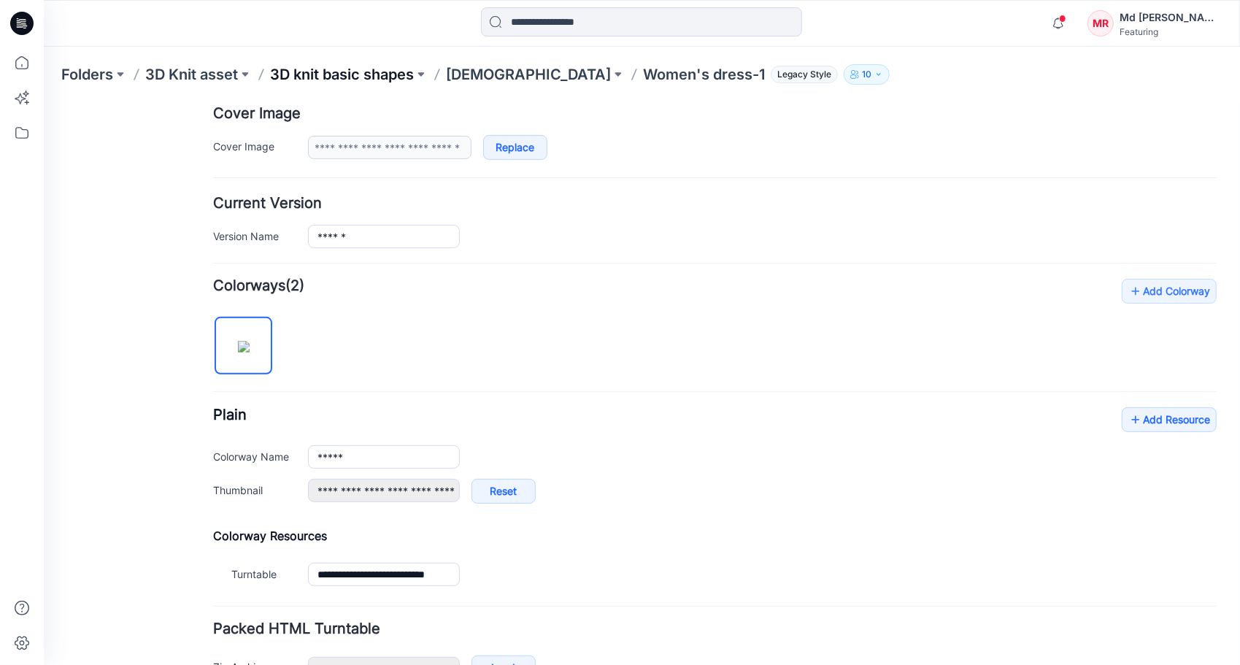
click at [295, 70] on p "3D knit basic shapes" at bounding box center [342, 74] width 144 height 20
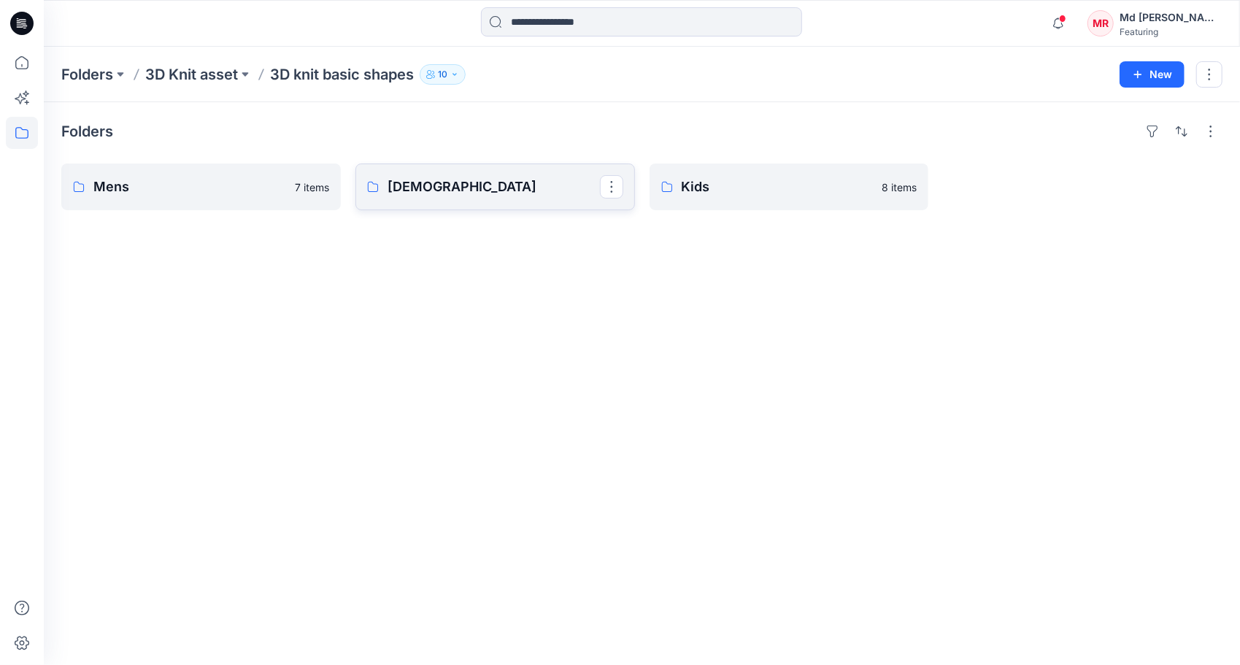
click at [453, 185] on p "[DEMOGRAPHIC_DATA]" at bounding box center [494, 187] width 212 height 20
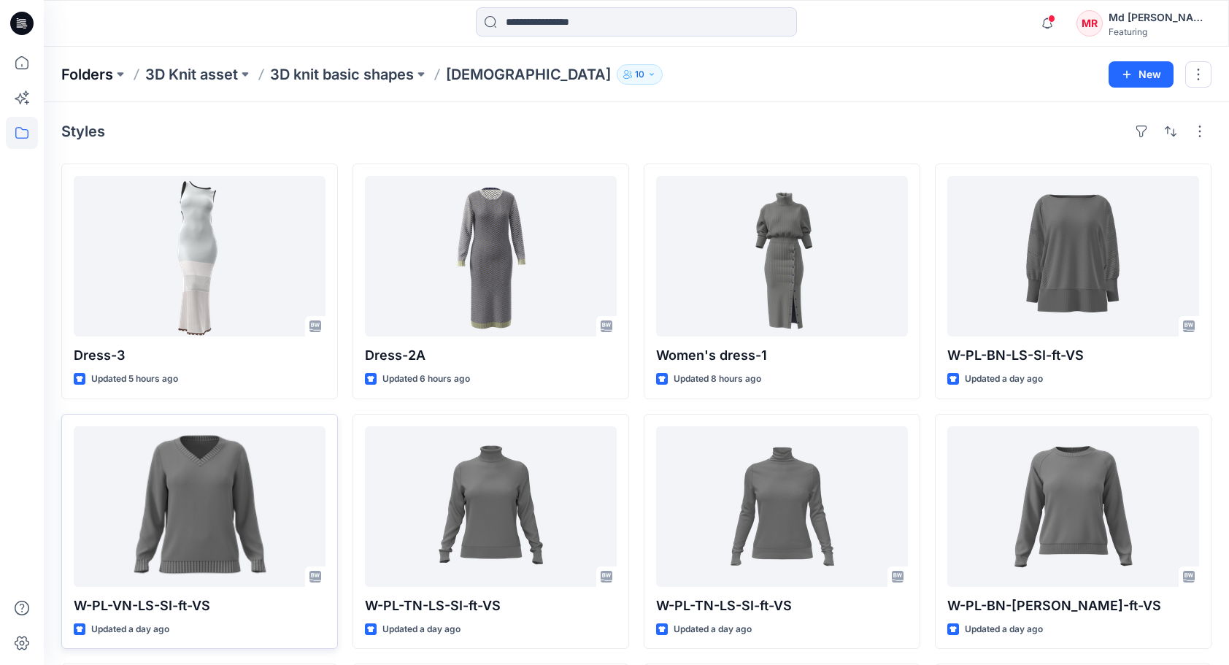
click at [92, 69] on p "Folders" at bounding box center [87, 74] width 52 height 20
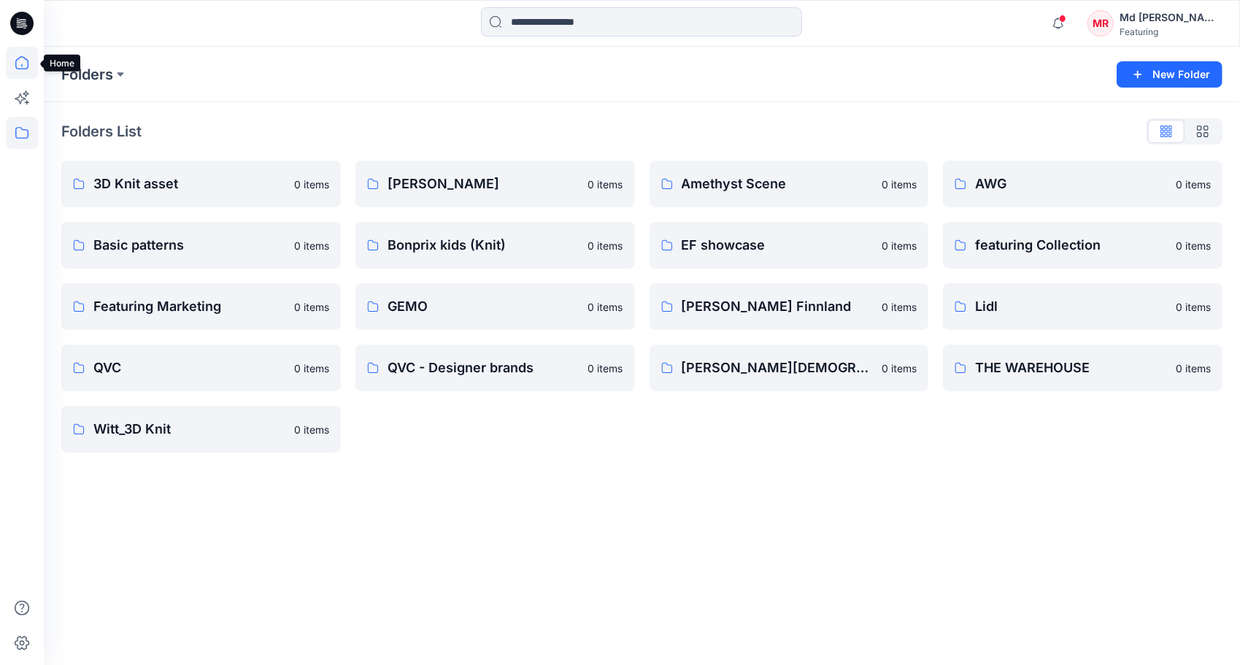
click at [24, 60] on icon at bounding box center [22, 63] width 32 height 32
